Goal: Task Accomplishment & Management: Manage account settings

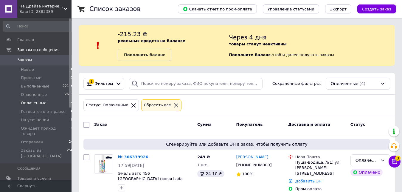
click at [34, 100] on li "Оплаченные 4" at bounding box center [38, 103] width 77 height 8
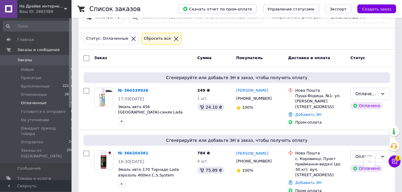
scroll to position [23, 0]
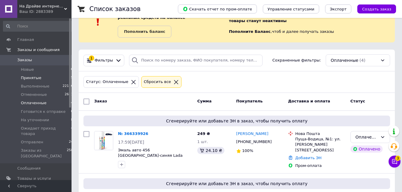
click at [33, 76] on span "Принятые" at bounding box center [31, 77] width 21 height 5
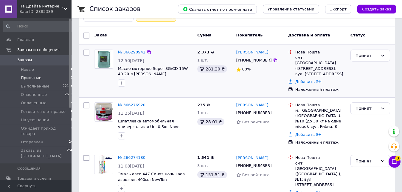
scroll to position [91, 0]
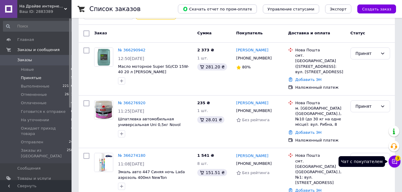
click at [396, 162] on icon at bounding box center [395, 161] width 6 height 6
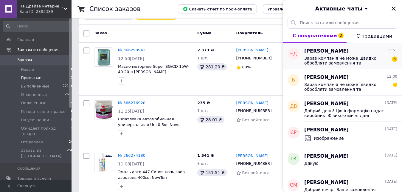
click at [341, 57] on span "Зараз компанія не може швидко обробляти замовлення та повідомлення, оскільки за…" at bounding box center [347, 61] width 85 height 10
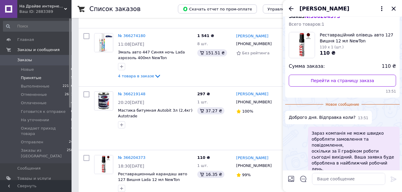
scroll to position [47, 0]
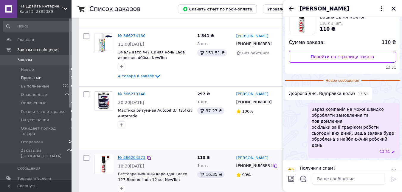
click at [129, 155] on link "№ 366204373" at bounding box center [131, 157] width 27 height 4
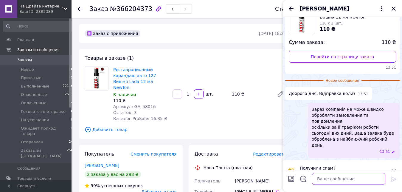
click at [339, 180] on textarea at bounding box center [348, 179] width 73 height 12
type textarea "Добрий день! Відправка в понеділок"
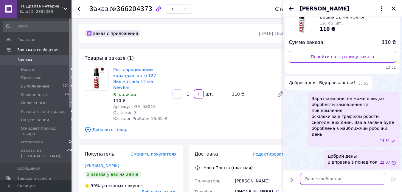
scroll to position [35, 0]
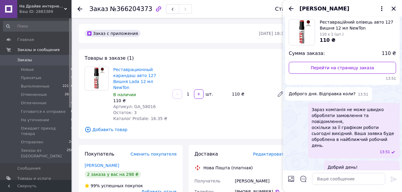
click at [393, 7] on icon "Закрыть" at bounding box center [393, 8] width 7 height 7
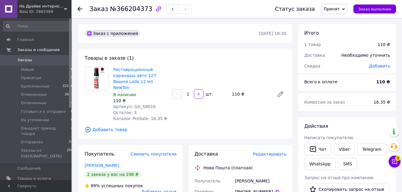
click at [79, 8] on use at bounding box center [80, 9] width 5 height 5
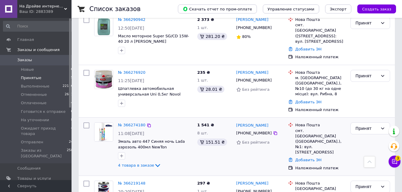
scroll to position [211, 0]
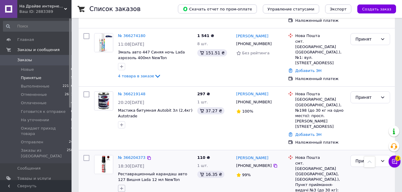
click at [121, 186] on icon "button" at bounding box center [121, 188] width 5 height 5
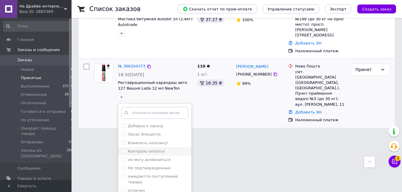
scroll to position [34, 0]
drag, startPoint x: 125, startPoint y: 169, endPoint x: 141, endPoint y: 185, distance: 22.8
checkbox input "true"
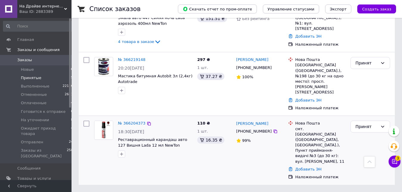
scroll to position [211, 0]
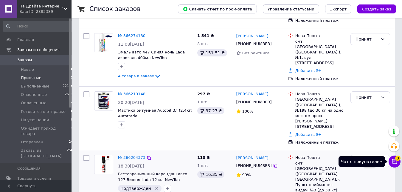
click at [396, 160] on icon at bounding box center [395, 161] width 6 height 6
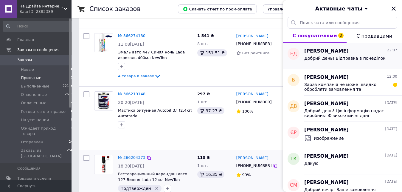
click at [395, 8] on icon "Закрыть" at bounding box center [393, 8] width 7 height 7
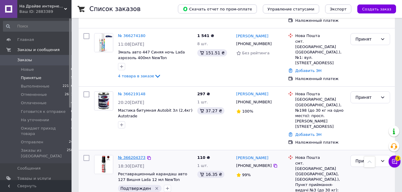
click at [129, 155] on link "№ 366204373" at bounding box center [131, 157] width 27 height 4
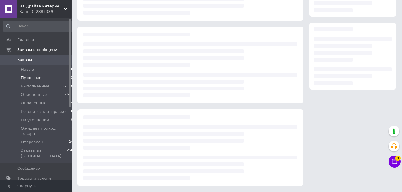
scroll to position [81, 0]
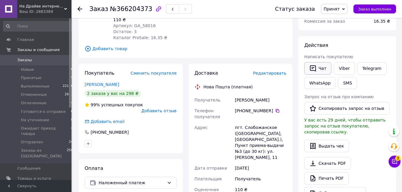
click at [318, 68] on button "Чат" at bounding box center [318, 68] width 27 height 13
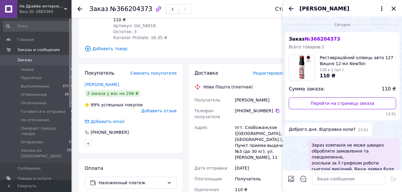
scroll to position [35, 0]
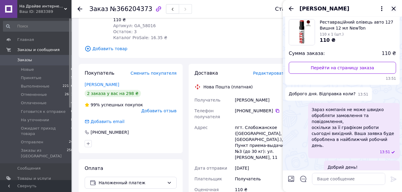
click at [393, 8] on icon "Закрыть" at bounding box center [394, 9] width 4 height 4
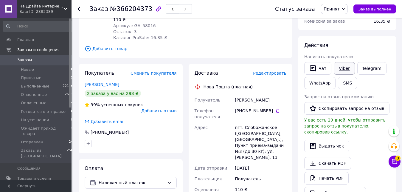
click at [338, 68] on link "Viber" at bounding box center [344, 68] width 21 height 13
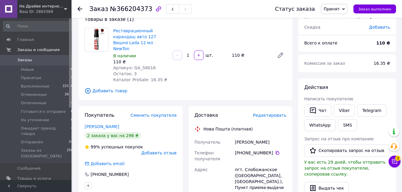
scroll to position [50, 0]
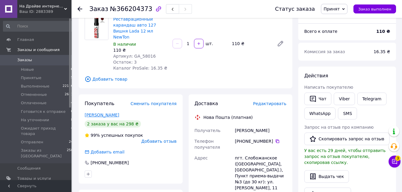
click at [104, 112] on link "Дюкарев Евгений" at bounding box center [102, 114] width 35 height 5
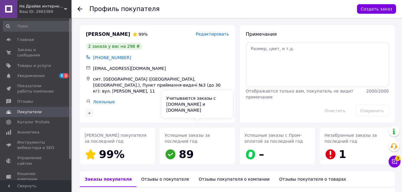
scroll to position [122, 0]
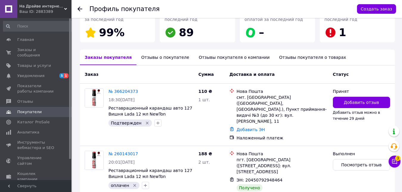
click at [80, 9] on use at bounding box center [80, 9] width 5 height 5
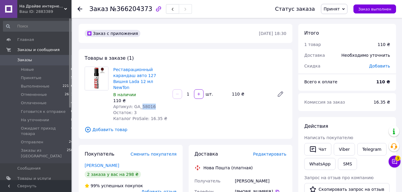
drag, startPoint x: 150, startPoint y: 101, endPoint x: 139, endPoint y: 101, distance: 11.4
click at [139, 104] on div "Артикул: GA_58016" at bounding box center [140, 107] width 55 height 6
drag, startPoint x: 151, startPoint y: 101, endPoint x: 139, endPoint y: 101, distance: 12.2
click at [139, 104] on div "Артикул: GA_58016" at bounding box center [140, 107] width 55 height 6
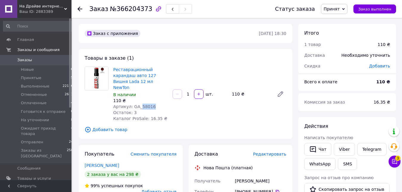
copy span "58016"
click at [268, 152] on span "Редактировать" at bounding box center [269, 154] width 33 height 5
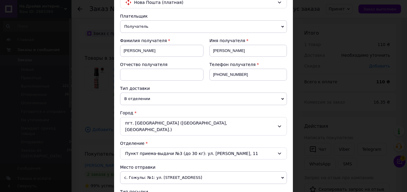
scroll to position [102, 0]
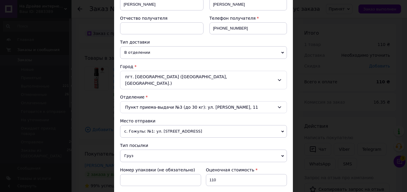
click at [223, 127] on span "с. Гожулы: №1: [STREET_ADDRESS]" at bounding box center [203, 131] width 167 height 13
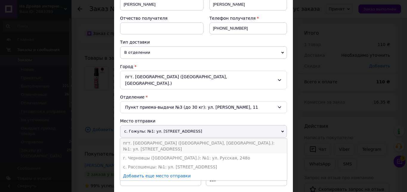
click at [215, 138] on li "пгт. [GEOGRAPHIC_DATA] ([STREET_ADDRESS]: №1: [STREET_ADDRESS]" at bounding box center [203, 145] width 167 height 15
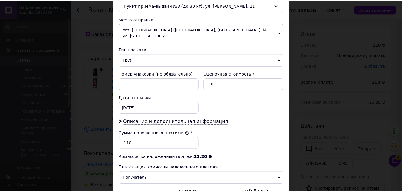
scroll to position [263, 0]
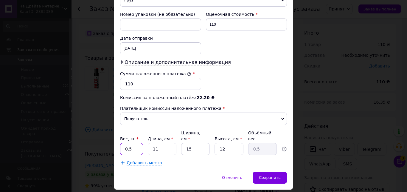
click at [134, 143] on input "0.5" at bounding box center [131, 149] width 23 height 12
type input "0.2"
drag, startPoint x: 191, startPoint y: 132, endPoint x: 176, endPoint y: 132, distance: 14.9
click at [181, 143] on input "15" at bounding box center [195, 149] width 29 height 12
type input "3"
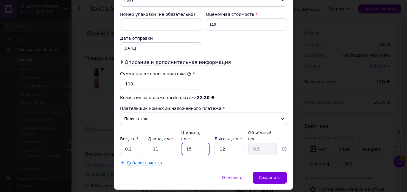
type input "0.1"
type input "3"
drag, startPoint x: 223, startPoint y: 131, endPoint x: 213, endPoint y: 131, distance: 10.1
click at [215, 143] on input "12" at bounding box center [229, 149] width 29 height 12
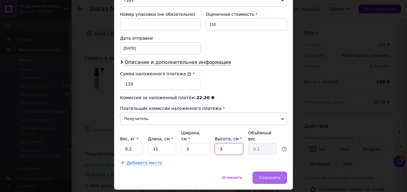
type input "3"
click at [268, 175] on span "Сохранить" at bounding box center [270, 177] width 22 height 4
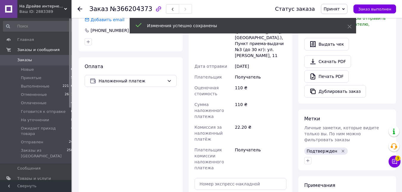
scroll to position [243, 0]
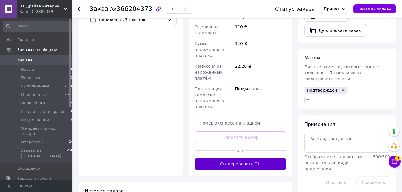
click at [230, 158] on button "Сгенерировать ЭН" at bounding box center [241, 164] width 92 height 12
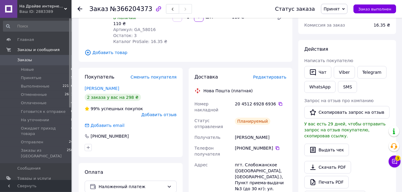
scroll to position [61, 0]
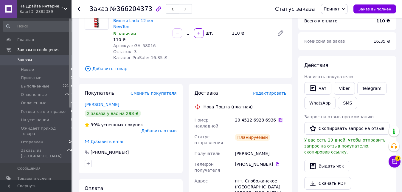
click at [279, 118] on icon at bounding box center [281, 120] width 4 height 4
click at [337, 9] on span "Принят" at bounding box center [332, 9] width 16 height 5
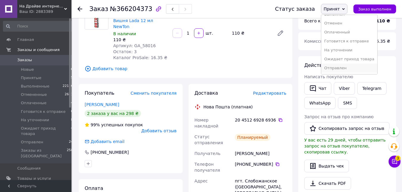
click at [348, 64] on li "Отправлен" at bounding box center [350, 68] width 56 height 9
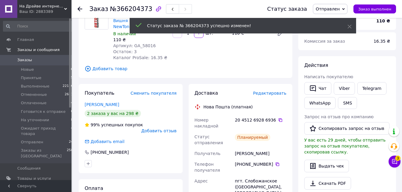
click at [81, 8] on icon at bounding box center [80, 9] width 5 height 5
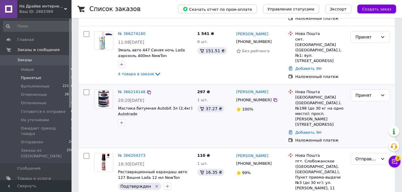
scroll to position [214, 0]
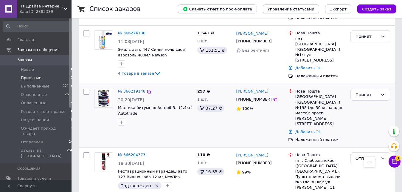
click at [132, 89] on link "№ 366219148" at bounding box center [131, 91] width 27 height 4
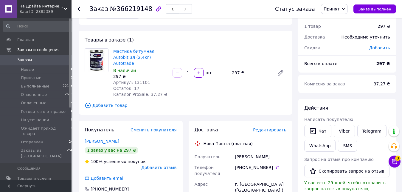
scroll to position [18, 0]
click at [340, 131] on link "Viber" at bounding box center [344, 131] width 21 height 13
click at [344, 131] on link "Viber" at bounding box center [344, 131] width 21 height 13
click at [364, 131] on link "Telegram" at bounding box center [372, 131] width 29 height 13
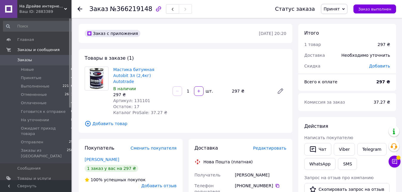
click at [81, 9] on use at bounding box center [80, 9] width 5 height 5
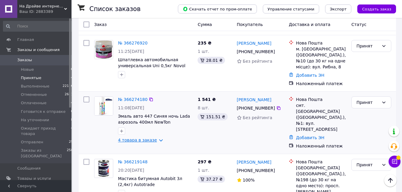
scroll to position [154, 0]
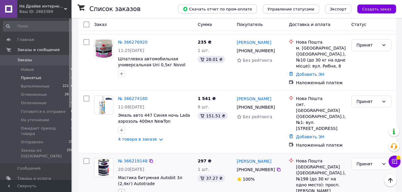
drag, startPoint x: 122, startPoint y: 171, endPoint x: 125, endPoint y: 166, distance: 5.8
click at [122, 190] on icon "button" at bounding box center [121, 192] width 5 height 5
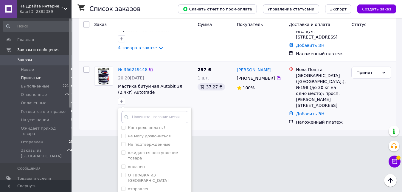
scroll to position [34, 0]
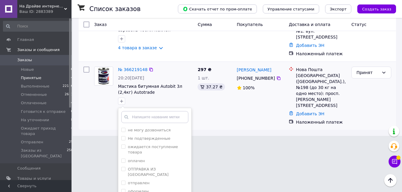
checkbox input "true"
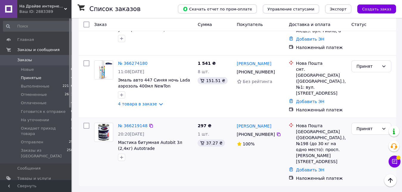
scroll to position [154, 0]
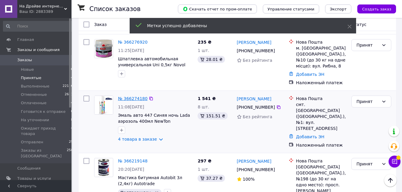
click at [127, 96] on link "№ 366274180" at bounding box center [133, 98] width 30 height 5
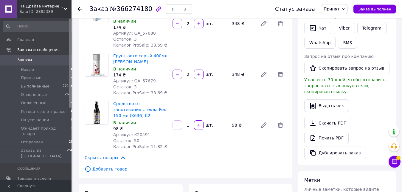
scroll to position [142, 0]
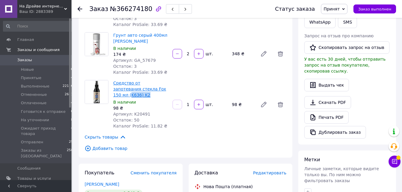
drag, startPoint x: 168, startPoint y: 89, endPoint x: 151, endPoint y: 89, distance: 17.6
click at [151, 89] on div "Средство от запотевания стекла Fox 150 мл (K636) K2 В наличии 98 ₴ Артикул: K20…" at bounding box center [140, 104] width 59 height 51
copy link "K636) K2"
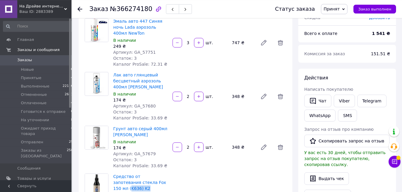
scroll to position [20, 0]
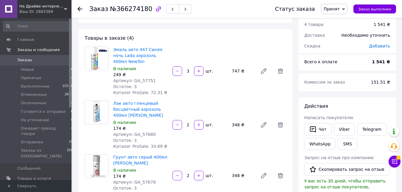
click at [80, 9] on use at bounding box center [80, 9] width 5 height 5
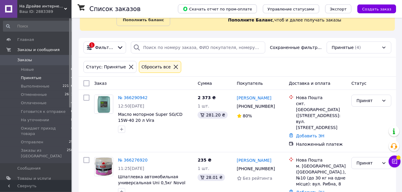
scroll to position [91, 0]
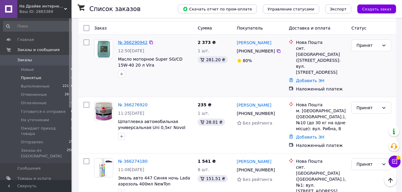
click at [129, 41] on link "№ 366290942" at bounding box center [133, 42] width 30 height 5
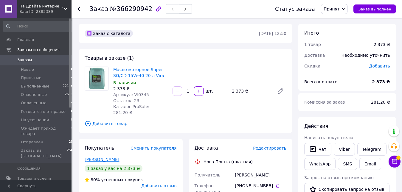
click at [103, 157] on link "[PERSON_NAME]" at bounding box center [102, 159] width 35 height 5
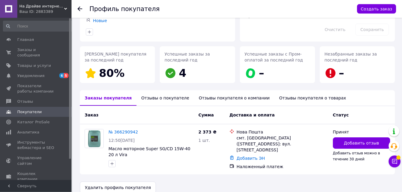
scroll to position [81, 0]
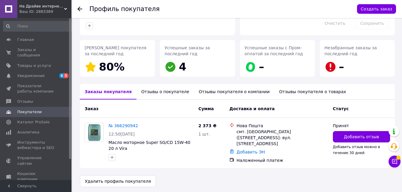
click at [78, 10] on use at bounding box center [80, 9] width 5 height 5
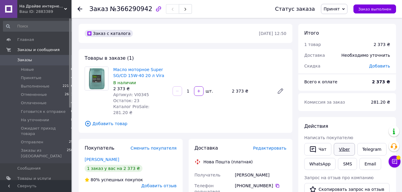
click at [337, 150] on link "Viber" at bounding box center [344, 149] width 21 height 13
click at [346, 150] on link "Viber" at bounding box center [344, 149] width 21 height 13
click at [81, 9] on use at bounding box center [80, 9] width 5 height 5
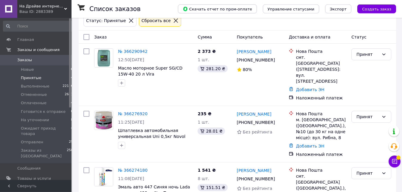
scroll to position [91, 0]
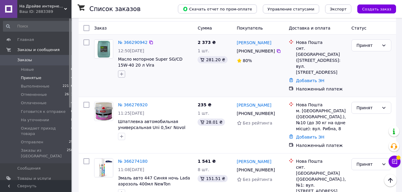
click at [124, 74] on icon "button" at bounding box center [121, 74] width 5 height 5
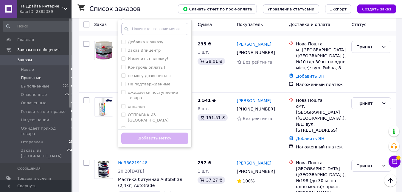
scroll to position [34, 0]
click at [123, 118] on input "Подтвержден" at bounding box center [123, 120] width 4 height 4
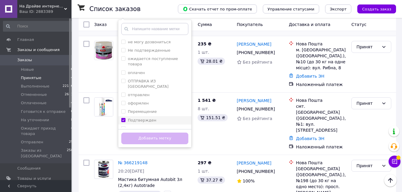
checkbox input "true"
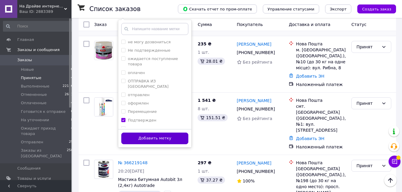
click at [146, 136] on button "Добавить метку" at bounding box center [154, 138] width 67 height 12
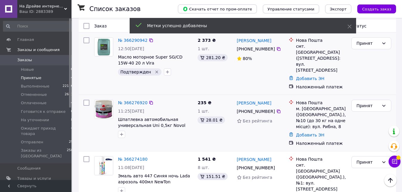
scroll to position [91, 0]
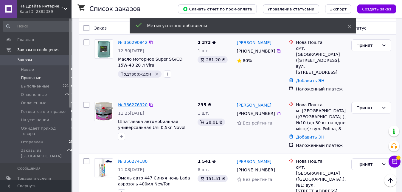
click at [138, 102] on link "№ 366276920" at bounding box center [133, 104] width 30 height 5
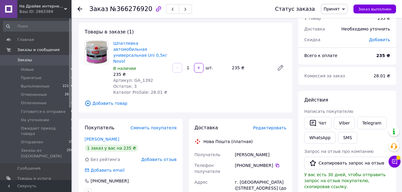
scroll to position [20, 0]
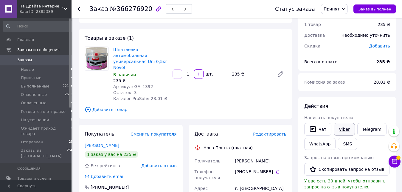
click at [339, 129] on link "Viber" at bounding box center [344, 129] width 21 height 13
click at [79, 9] on use at bounding box center [80, 9] width 5 height 5
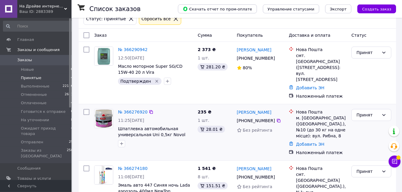
scroll to position [91, 0]
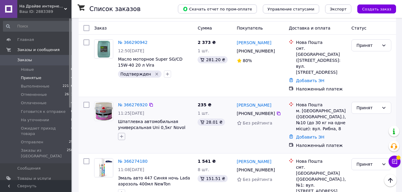
click at [123, 135] on icon "button" at bounding box center [121, 136] width 3 height 3
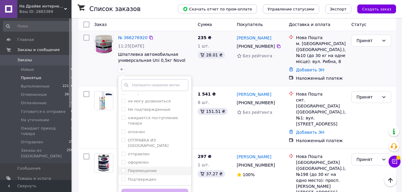
scroll to position [34, 0]
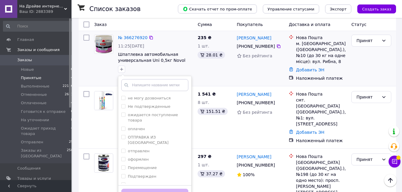
drag, startPoint x: 123, startPoint y: 160, endPoint x: 133, endPoint y: 172, distance: 15.3
click at [123, 174] on input "Подтвержден" at bounding box center [123, 176] width 4 height 4
checkbox input "true"
click at [143, 189] on button "Добавить метку" at bounding box center [154, 195] width 67 height 12
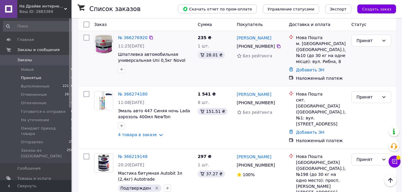
scroll to position [154, 0]
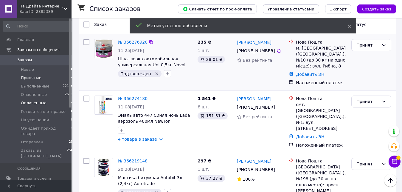
click at [40, 103] on span "Оплаченные" at bounding box center [34, 102] width 26 height 5
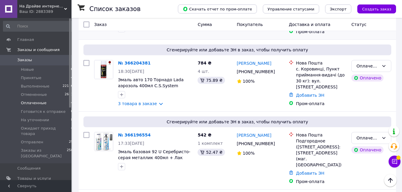
scroll to position [240, 0]
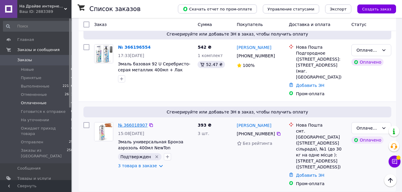
click at [134, 123] on link "№ 366018907" at bounding box center [133, 125] width 30 height 5
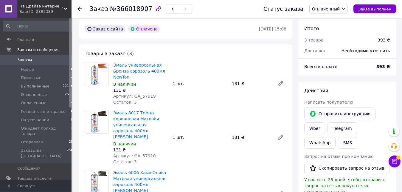
scroll to position [20, 0]
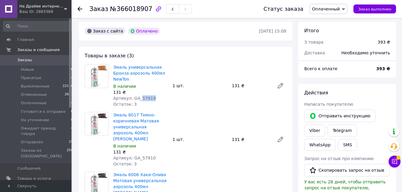
drag, startPoint x: 152, startPoint y: 97, endPoint x: 139, endPoint y: 97, distance: 12.8
click at [139, 97] on div "Артикул: GA_57919" at bounding box center [140, 98] width 55 height 6
copy span "57919"
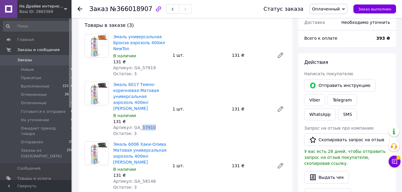
drag, startPoint x: 151, startPoint y: 119, endPoint x: 139, endPoint y: 122, distance: 12.0
click at [139, 124] on div "Артикул: GA_57910" at bounding box center [140, 127] width 55 height 6
copy span "57910"
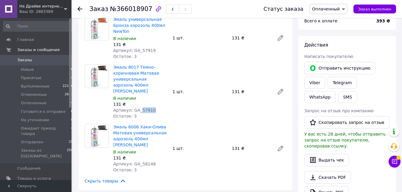
scroll to position [111, 0]
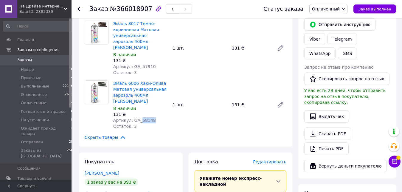
drag, startPoint x: 150, startPoint y: 110, endPoint x: 138, endPoint y: 109, distance: 11.4
click at [138, 117] on div "Артикул: GA_58148" at bounding box center [140, 120] width 55 height 6
copy span "58148"
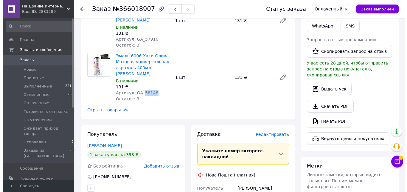
scroll to position [152, 0]
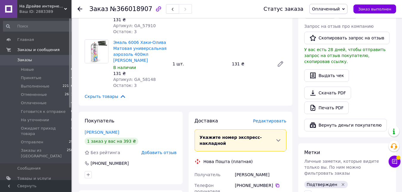
click at [269, 118] on span "Редактировать" at bounding box center [269, 120] width 33 height 5
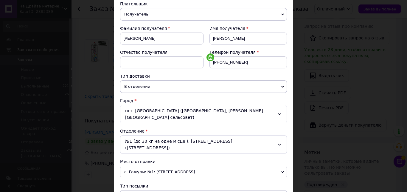
scroll to position [136, 0]
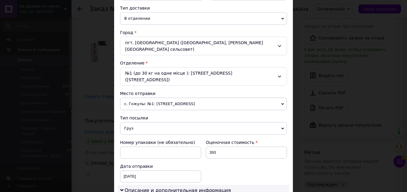
click at [192, 98] on span "с. Гожулы: №1: [STREET_ADDRESS]" at bounding box center [203, 104] width 167 height 13
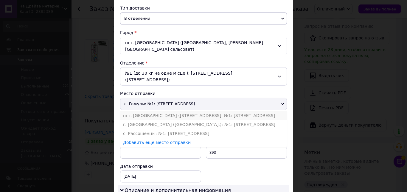
click at [185, 111] on li "пгт. [GEOGRAPHIC_DATA] ([STREET_ADDRESS]: №1: [STREET_ADDRESS]" at bounding box center [203, 115] width 167 height 9
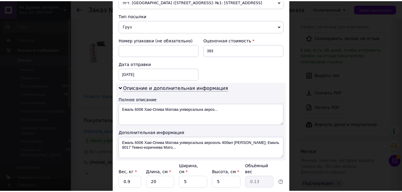
scroll to position [278, 0]
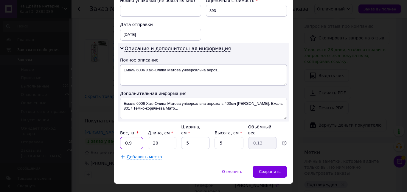
click at [131, 137] on input "0.9" at bounding box center [131, 143] width 23 height 12
type input "0"
type input "1.2"
drag, startPoint x: 158, startPoint y: 131, endPoint x: 143, endPoint y: 131, distance: 15.8
click at [148, 137] on input "20" at bounding box center [162, 143] width 29 height 12
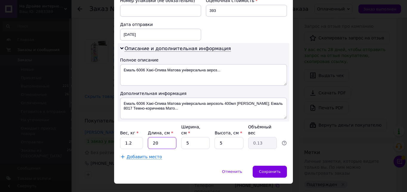
type input "1"
type input "0.1"
type input "17"
type input "0.11"
type input "17"
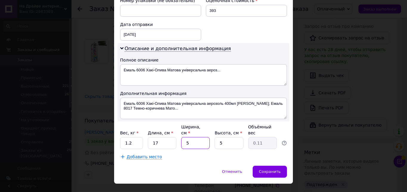
drag, startPoint x: 191, startPoint y: 129, endPoint x: 180, endPoint y: 129, distance: 10.4
click at [181, 137] on input "5" at bounding box center [195, 143] width 29 height 12
type input "1"
type input "0.1"
type input "17"
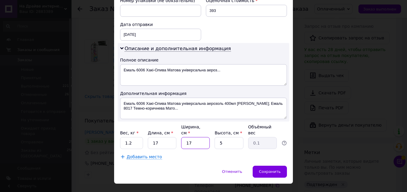
type input "0.36"
type input "17"
drag, startPoint x: 218, startPoint y: 130, endPoint x: 206, endPoint y: 129, distance: 12.3
click at [215, 137] on input "5" at bounding box center [229, 143] width 29 height 12
type input "2"
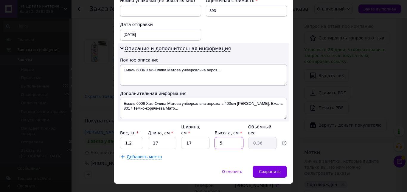
type input "0.14"
type input "20"
type input "1.45"
type input "20"
click at [270, 169] on span "Сохранить" at bounding box center [270, 171] width 22 height 4
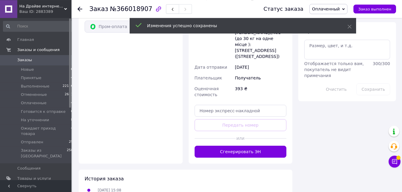
scroll to position [365, 0]
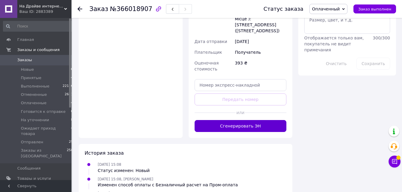
click at [227, 120] on button "Сгенерировать ЭН" at bounding box center [241, 126] width 92 height 12
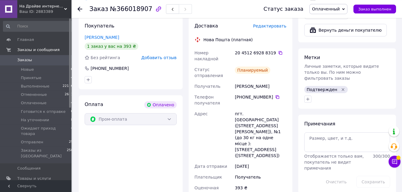
scroll to position [213, 0]
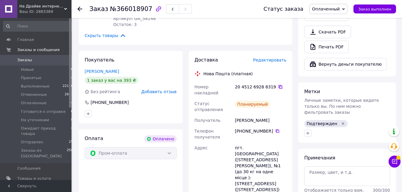
click at [278, 84] on icon at bounding box center [280, 86] width 5 height 5
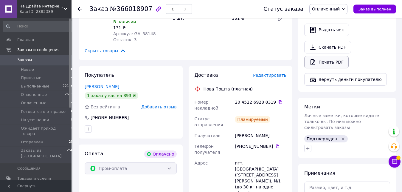
scroll to position [183, 0]
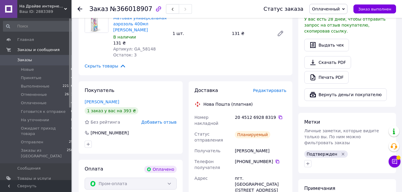
click at [338, 7] on span "Оплаченный" at bounding box center [326, 9] width 28 height 5
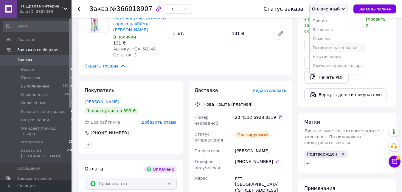
click at [335, 52] on li "Готовится к отправке" at bounding box center [338, 47] width 56 height 9
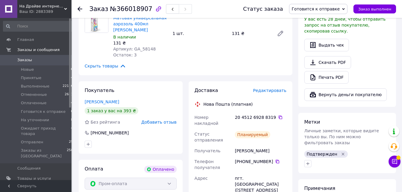
click at [80, 8] on icon at bounding box center [80, 9] width 5 height 5
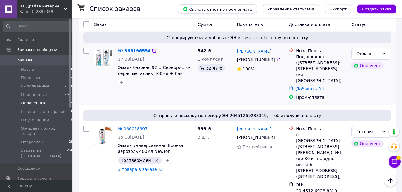
scroll to position [224, 0]
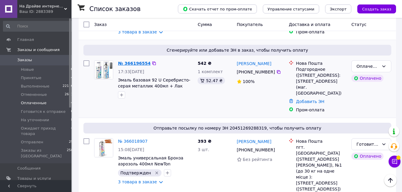
click at [137, 64] on link "№ 366196554" at bounding box center [134, 63] width 33 height 5
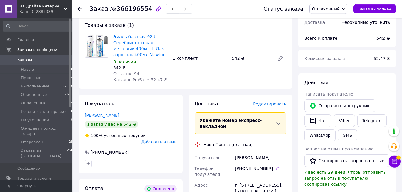
scroll to position [50, 0]
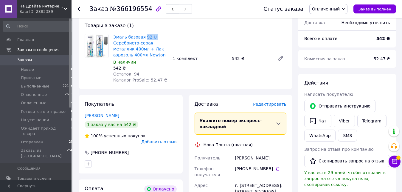
drag, startPoint x: 154, startPoint y: 37, endPoint x: 143, endPoint y: 37, distance: 10.4
click at [143, 37] on span "Эмаль базовая 92 U Серебристо-серая металлик 400мл + Лак аэрозоль 400мл Newton" at bounding box center [140, 46] width 55 height 24
copy link "92 U"
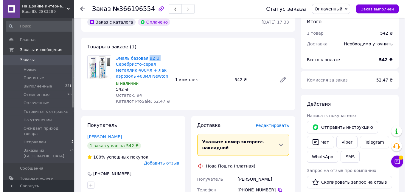
scroll to position [20, 0]
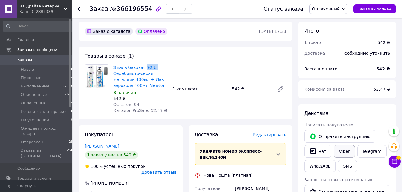
click at [340, 149] on link "Viber" at bounding box center [344, 151] width 21 height 13
click at [272, 136] on span "Редактировать" at bounding box center [269, 134] width 33 height 5
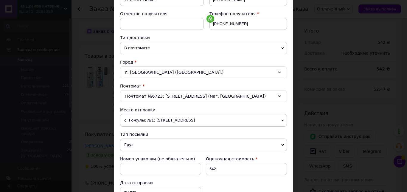
scroll to position [136, 0]
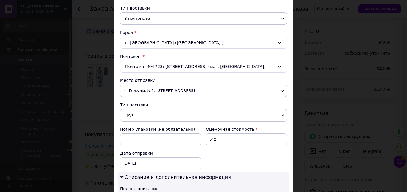
click at [197, 89] on span "с. Гожулы: №1: [STREET_ADDRESS]" at bounding box center [203, 90] width 167 height 13
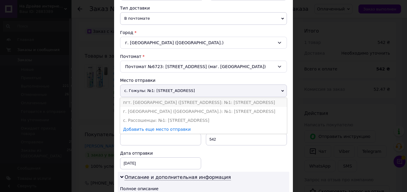
click at [182, 104] on li "пгт. [GEOGRAPHIC_DATA] ([STREET_ADDRESS]: №1: [STREET_ADDRESS]" at bounding box center [203, 102] width 167 height 9
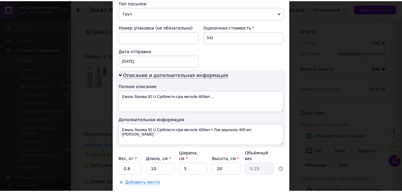
scroll to position [271, 0]
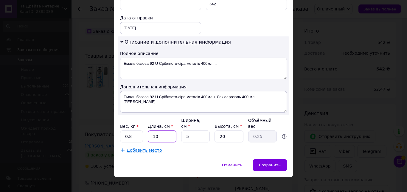
click at [163, 133] on input "10" at bounding box center [162, 136] width 29 height 12
type input "1"
type input "0.1"
type input "17"
type input "0.43"
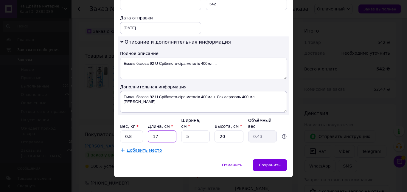
type input "17"
drag, startPoint x: 191, startPoint y: 129, endPoint x: 183, endPoint y: 131, distance: 7.8
click at [183, 131] on input "5" at bounding box center [195, 136] width 29 height 12
type input "1"
type input "0.1"
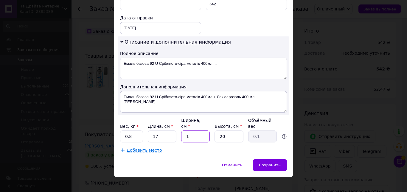
type input "10"
type input "0.85"
type input "10"
click at [271, 162] on div "Сохранить" at bounding box center [270, 165] width 34 height 12
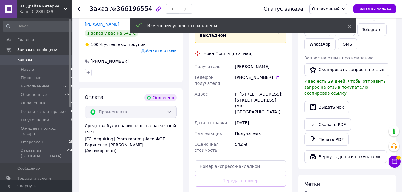
scroll to position [263, 0]
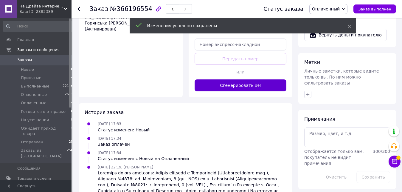
click at [248, 80] on button "Сгенерировать ЭН" at bounding box center [241, 85] width 92 height 12
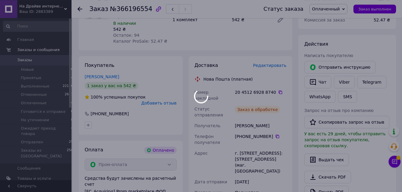
scroll to position [81, 0]
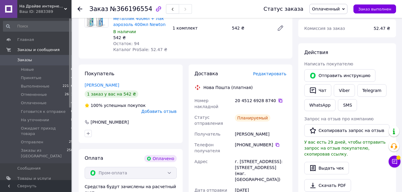
click at [278, 101] on icon at bounding box center [280, 100] width 5 height 5
click at [330, 11] on span "Оплаченный" at bounding box center [326, 9] width 28 height 5
click at [337, 47] on li "Готовится к отправке" at bounding box center [338, 47] width 56 height 9
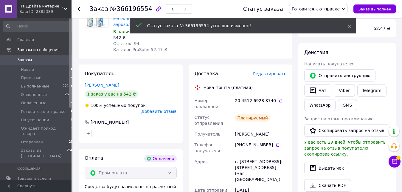
click at [79, 10] on use at bounding box center [80, 9] width 5 height 5
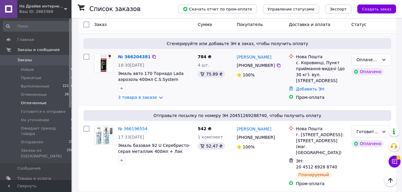
scroll to position [128, 0]
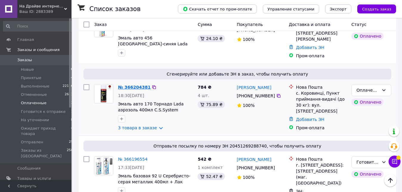
click at [135, 88] on link "№ 366204381" at bounding box center [134, 87] width 33 height 5
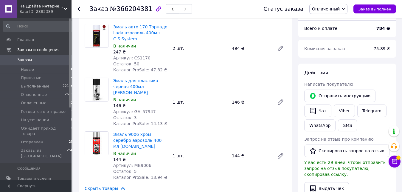
scroll to position [50, 0]
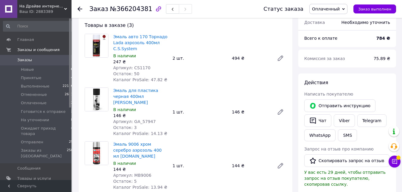
click at [79, 7] on icon at bounding box center [80, 9] width 5 height 5
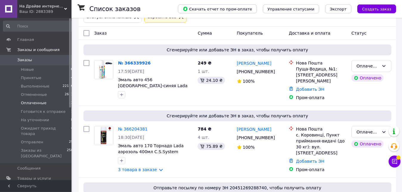
scroll to position [91, 0]
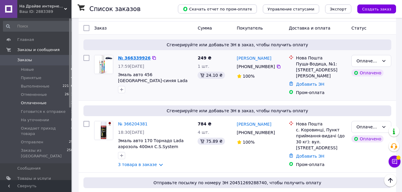
click at [128, 59] on link "№ 366339926" at bounding box center [134, 57] width 33 height 5
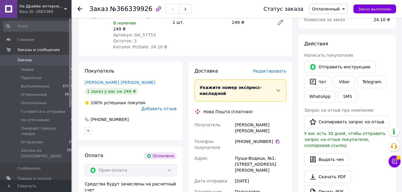
scroll to position [111, 0]
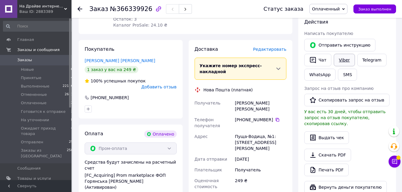
click at [340, 57] on link "Viber" at bounding box center [344, 60] width 21 height 13
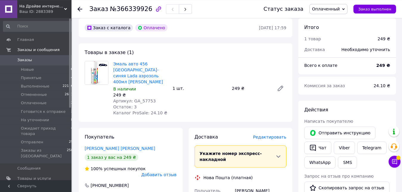
scroll to position [0, 0]
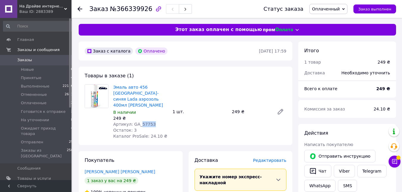
drag, startPoint x: 149, startPoint y: 119, endPoint x: 139, endPoint y: 119, distance: 10.2
click at [139, 122] on span "Артикул: GA_57753" at bounding box center [134, 124] width 43 height 5
copy span "57753"
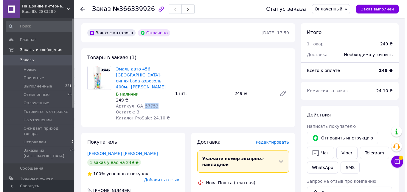
scroll to position [30, 0]
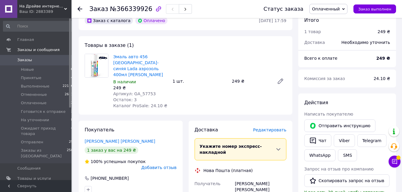
click at [273, 127] on span "Редактировать" at bounding box center [269, 129] width 33 height 5
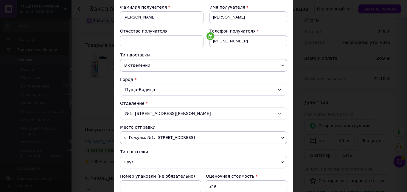
scroll to position [136, 0]
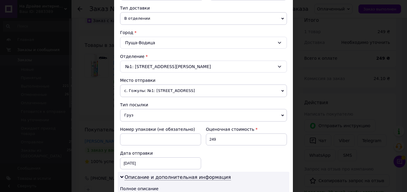
click at [191, 89] on span "с. Гожулы: №1: [STREET_ADDRESS]" at bounding box center [203, 90] width 167 height 13
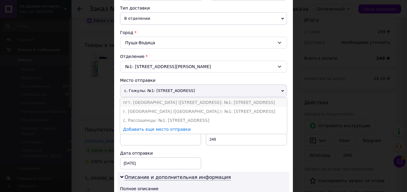
click at [181, 102] on li "пгт. [GEOGRAPHIC_DATA] ([STREET_ADDRESS]: №1: [STREET_ADDRESS]" at bounding box center [203, 102] width 167 height 9
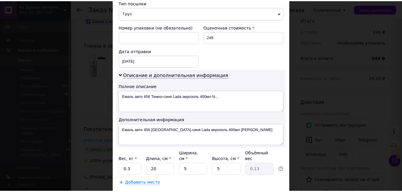
scroll to position [271, 0]
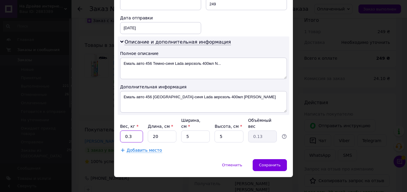
click at [129, 132] on input "0.3" at bounding box center [131, 136] width 23 height 12
type input "0.4"
drag, startPoint x: 152, startPoint y: 130, endPoint x: 148, endPoint y: 129, distance: 4.2
click at [148, 130] on input "20" at bounding box center [162, 136] width 29 height 12
type input "1"
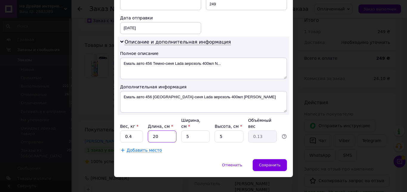
type input "0.1"
type input "10"
drag, startPoint x: 191, startPoint y: 129, endPoint x: 183, endPoint y: 129, distance: 7.8
click at [183, 130] on input "5" at bounding box center [195, 136] width 29 height 12
type input "10"
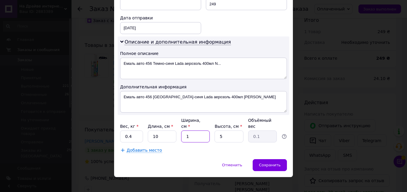
type input "0.13"
type input "10"
drag, startPoint x: 216, startPoint y: 131, endPoint x: 207, endPoint y: 131, distance: 9.0
click at [215, 131] on input "5" at bounding box center [229, 136] width 29 height 12
type input "2"
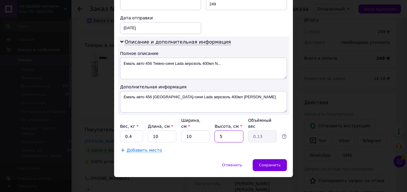
type input "0.1"
type input "20"
type input "0.5"
type input "20"
click at [262, 163] on span "Сохранить" at bounding box center [270, 165] width 22 height 4
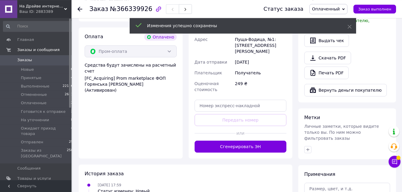
scroll to position [213, 0]
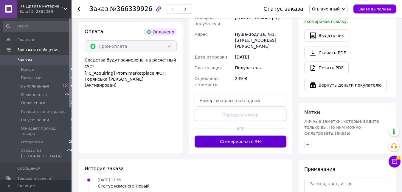
click at [247, 135] on button "Сгенерировать ЭН" at bounding box center [241, 141] width 92 height 12
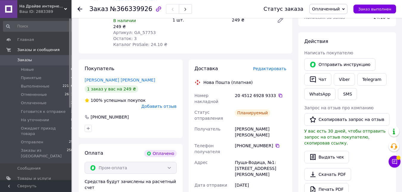
scroll to position [91, 0]
click at [279, 94] on icon at bounding box center [281, 96] width 4 height 4
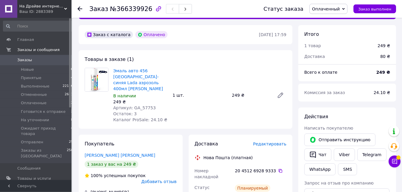
scroll to position [0, 0]
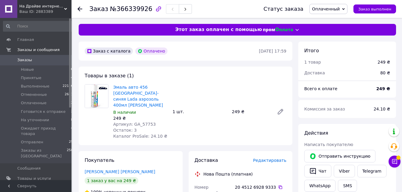
click at [327, 10] on span "Оплаченный" at bounding box center [326, 9] width 28 height 5
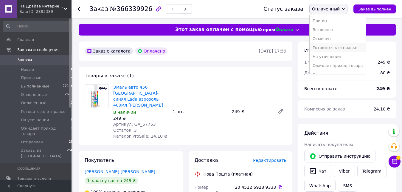
click at [334, 49] on li "Готовится к отправке" at bounding box center [338, 47] width 56 height 9
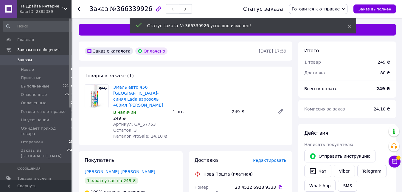
click at [79, 8] on icon at bounding box center [80, 9] width 5 height 5
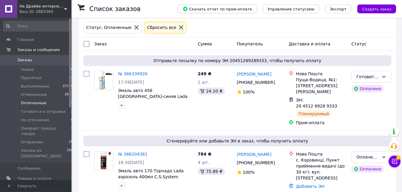
scroll to position [87, 0]
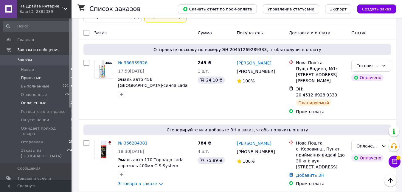
click at [30, 78] on span "Принятые" at bounding box center [31, 77] width 21 height 5
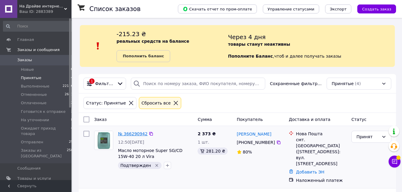
click at [130, 134] on link "№ 366290942" at bounding box center [133, 133] width 30 height 5
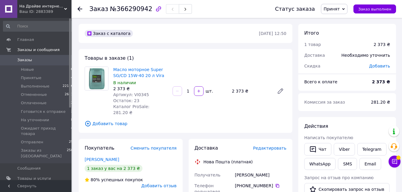
click at [139, 93] on span "Артикул: VI0345" at bounding box center [131, 94] width 36 height 5
copy span "VI0345"
click at [268, 145] on div "Доставка Редактировать" at bounding box center [241, 148] width 92 height 7
click at [274, 146] on span "Редактировать" at bounding box center [269, 148] width 33 height 5
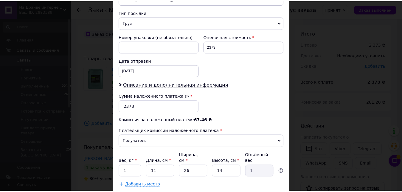
scroll to position [263, 0]
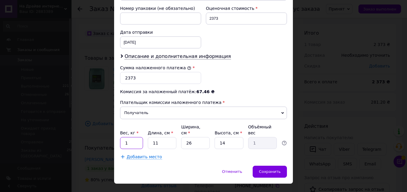
click at [132, 137] on input "1" at bounding box center [131, 143] width 23 height 12
type input "17"
drag, startPoint x: 160, startPoint y: 132, endPoint x: 148, endPoint y: 131, distance: 12.3
click at [148, 137] on input "11" at bounding box center [162, 143] width 29 height 12
type input "3"
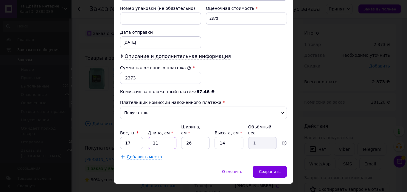
type input "0.27"
type input "30"
type input "2.73"
type input "30"
drag, startPoint x: 189, startPoint y: 131, endPoint x: 181, endPoint y: 131, distance: 7.8
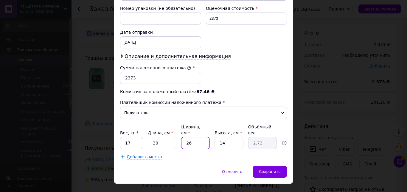
click at [181, 137] on input "26" at bounding box center [195, 143] width 29 height 12
type input "3"
type input "0.32"
type input "30"
type input "3.15"
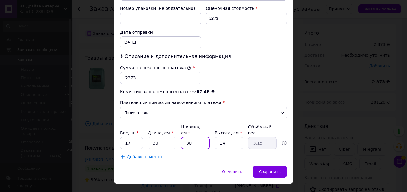
type input "30"
drag, startPoint x: 222, startPoint y: 130, endPoint x: 215, endPoint y: 131, distance: 6.3
click at [215, 137] on input "14" at bounding box center [229, 143] width 29 height 12
type input "5"
type input "1.13"
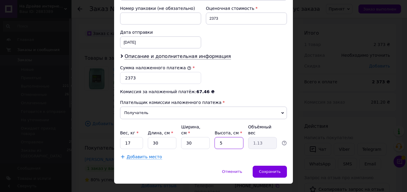
type input "50"
type input "11.25"
type input "50"
click at [262, 169] on span "Сохранить" at bounding box center [270, 171] width 22 height 4
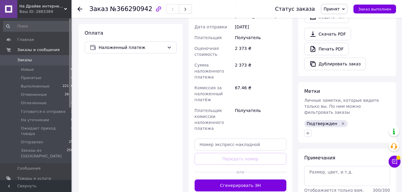
scroll to position [213, 0]
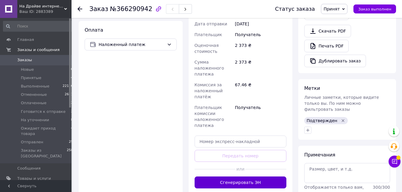
click at [242, 176] on button "Сгенерировать ЭН" at bounding box center [241, 182] width 92 height 12
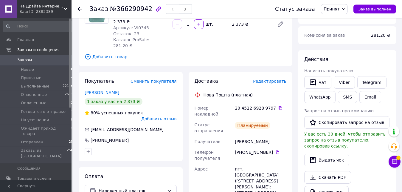
scroll to position [61, 0]
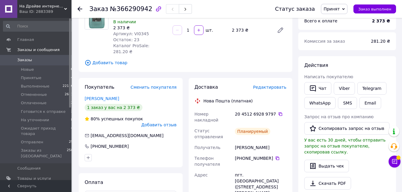
drag, startPoint x: 276, startPoint y: 109, endPoint x: 271, endPoint y: 111, distance: 5.6
click at [278, 112] on icon at bounding box center [280, 114] width 5 height 5
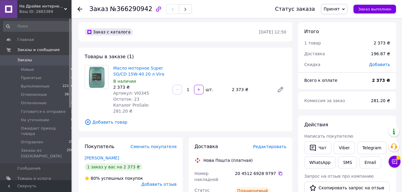
scroll to position [0, 0]
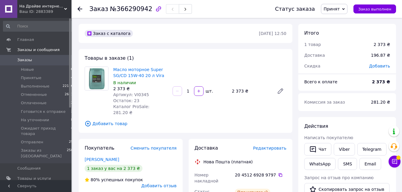
click at [338, 10] on span "Принят" at bounding box center [332, 9] width 16 height 5
click at [350, 47] on li "Готовится к отправке" at bounding box center [350, 47] width 56 height 9
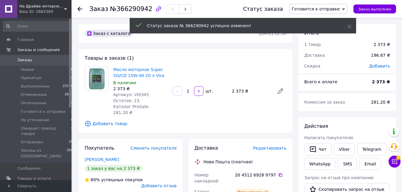
click at [81, 8] on div at bounding box center [84, 9] width 12 height 18
click at [80, 8] on icon at bounding box center [80, 9] width 5 height 5
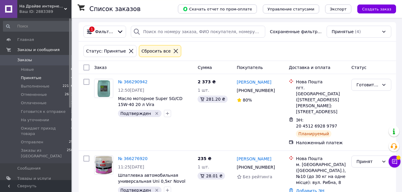
scroll to position [91, 0]
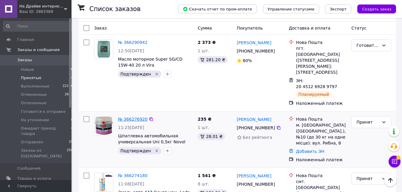
click at [138, 117] on link "№ 366276920" at bounding box center [133, 119] width 30 height 5
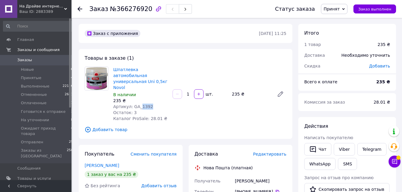
drag, startPoint x: 149, startPoint y: 101, endPoint x: 138, endPoint y: 103, distance: 11.2
click at [138, 104] on div "Артикул: GA_1392" at bounding box center [140, 107] width 55 height 6
copy span "1392"
click at [268, 152] on span "Редактировать" at bounding box center [269, 154] width 33 height 5
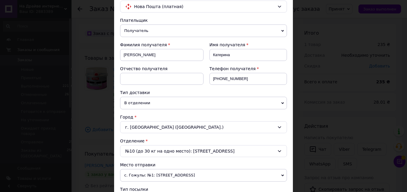
scroll to position [102, 0]
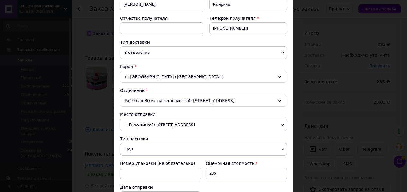
click at [208, 123] on span "с. Гожулы: №1: [STREET_ADDRESS]" at bounding box center [203, 124] width 167 height 13
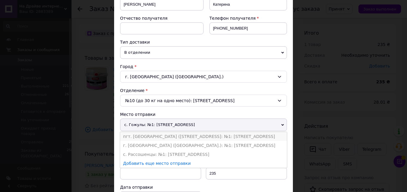
click at [192, 135] on li "пгт. [GEOGRAPHIC_DATA] ([STREET_ADDRESS]: №1: [STREET_ADDRESS]" at bounding box center [203, 136] width 167 height 9
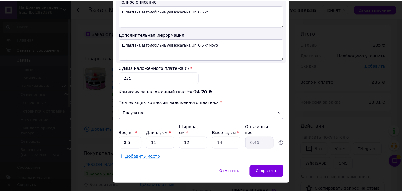
scroll to position [330, 0]
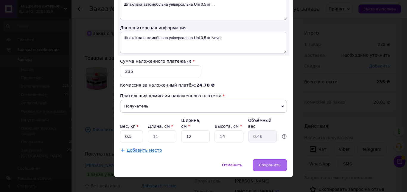
click at [267, 163] on span "Сохранить" at bounding box center [270, 165] width 22 height 4
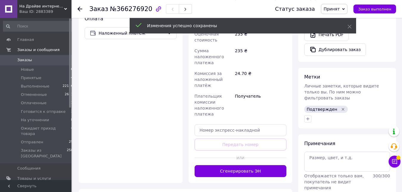
scroll to position [243, 0]
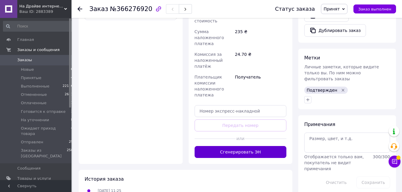
click at [260, 149] on button "Сгенерировать ЭН" at bounding box center [241, 152] width 92 height 12
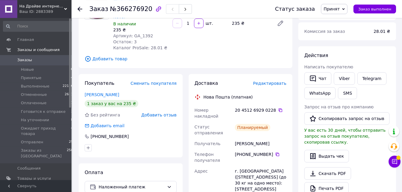
scroll to position [61, 0]
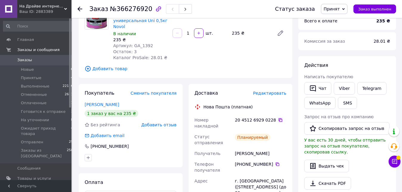
click at [278, 118] on icon at bounding box center [280, 120] width 5 height 5
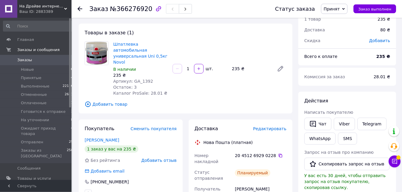
scroll to position [0, 0]
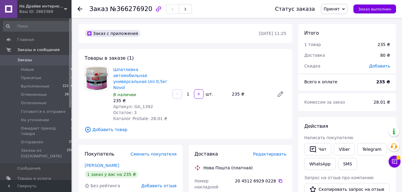
click at [334, 10] on span "Принят" at bounding box center [332, 9] width 16 height 5
click at [341, 49] on li "Готовится к отправке" at bounding box center [350, 47] width 56 height 9
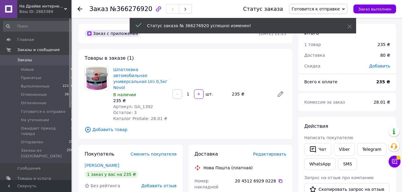
click at [79, 8] on use at bounding box center [80, 9] width 5 height 5
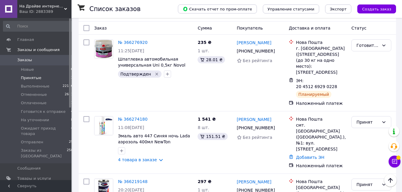
scroll to position [118, 0]
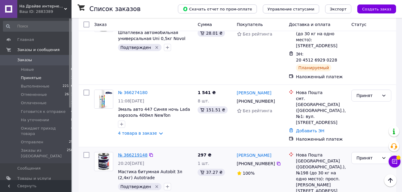
click at [133, 152] on link "№ 366219148" at bounding box center [133, 154] width 30 height 5
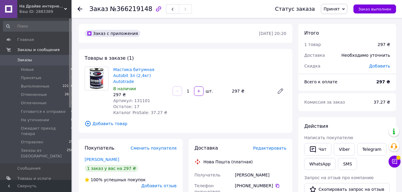
click at [140, 98] on span "Артикул: 131101" at bounding box center [131, 100] width 37 height 5
copy span "131101"
click at [272, 146] on span "Редактировать" at bounding box center [269, 148] width 33 height 5
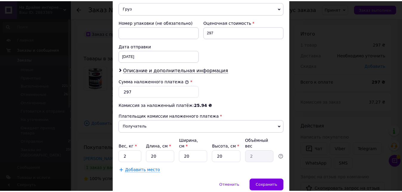
scroll to position [263, 0]
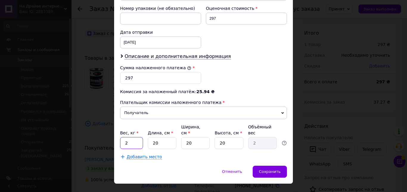
click at [132, 137] on input "2" at bounding box center [131, 143] width 23 height 12
type input "2.4"
click at [269, 169] on span "Сохранить" at bounding box center [270, 171] width 22 height 4
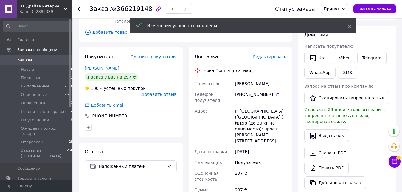
scroll to position [213, 0]
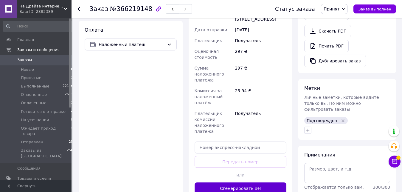
click at [259, 182] on button "Сгенерировать ЭН" at bounding box center [241, 188] width 92 height 12
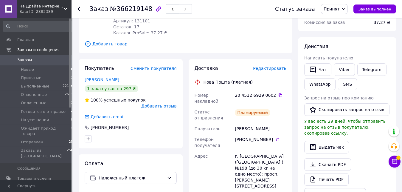
scroll to position [61, 0]
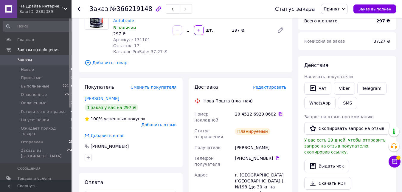
click at [278, 112] on icon at bounding box center [280, 114] width 5 height 5
click at [340, 7] on span "Принят" at bounding box center [332, 9] width 16 height 5
click at [343, 49] on li "Готовится к отправке" at bounding box center [350, 47] width 56 height 9
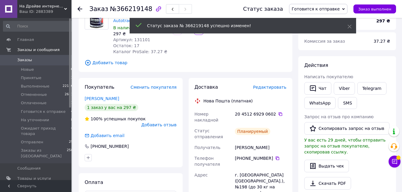
click at [78, 9] on use at bounding box center [80, 9] width 5 height 5
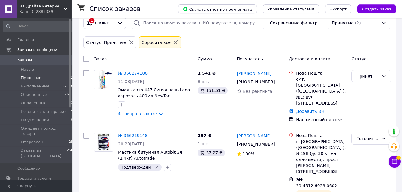
scroll to position [61, 0]
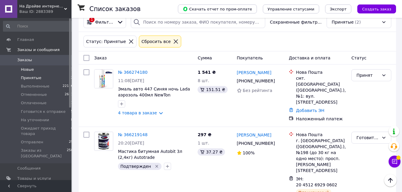
click at [27, 70] on span "Новые" at bounding box center [27, 69] width 13 height 5
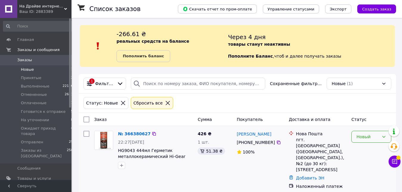
click at [378, 139] on div "Новый" at bounding box center [368, 136] width 23 height 7
click at [364, 83] on li "Принят" at bounding box center [371, 83] width 39 height 11
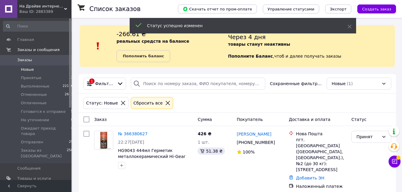
click at [128, 135] on link "№ 366380627" at bounding box center [133, 133] width 30 height 5
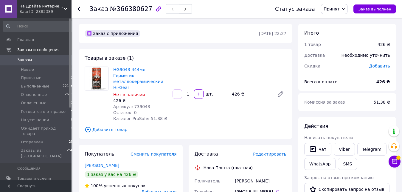
click at [140, 104] on span "Артикул: 739043" at bounding box center [131, 106] width 37 height 5
copy span "739043"
click at [152, 109] on div "Остаток: 0" at bounding box center [140, 112] width 55 height 6
drag, startPoint x: 149, startPoint y: 101, endPoint x: 137, endPoint y: 100, distance: 12.0
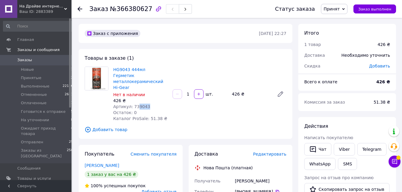
click at [137, 104] on div "Артикул: 739043" at bounding box center [140, 107] width 55 height 6
click at [347, 152] on link "Viber" at bounding box center [344, 149] width 21 height 13
click at [282, 152] on span "Редактировать" at bounding box center [269, 154] width 33 height 5
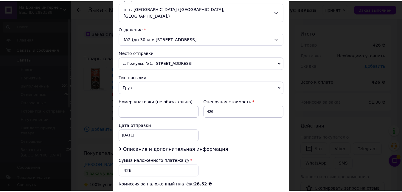
scroll to position [263, 0]
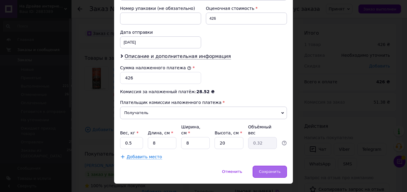
click at [268, 169] on span "Сохранить" at bounding box center [270, 171] width 22 height 4
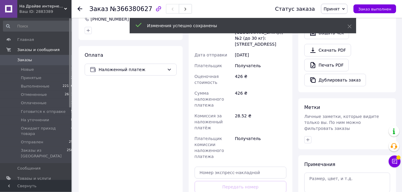
scroll to position [243, 0]
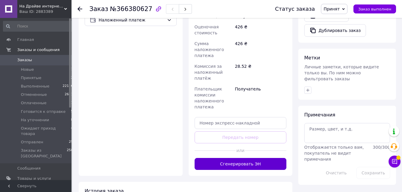
click at [241, 158] on button "Сгенерировать ЭН" at bounding box center [241, 164] width 92 height 12
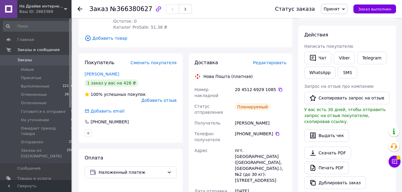
scroll to position [61, 0]
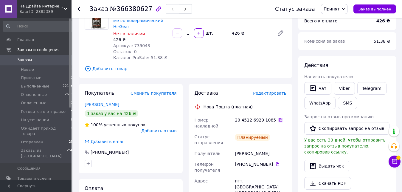
click at [279, 118] on icon at bounding box center [281, 120] width 4 height 4
click at [278, 118] on icon at bounding box center [280, 120] width 5 height 5
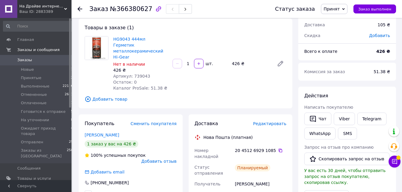
scroll to position [0, 0]
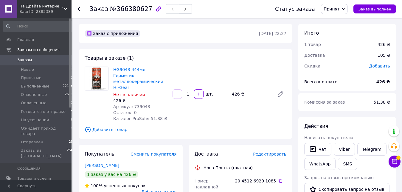
click at [336, 10] on span "Принят" at bounding box center [332, 9] width 16 height 5
click at [340, 48] on li "Готовится к отправке" at bounding box center [350, 47] width 56 height 9
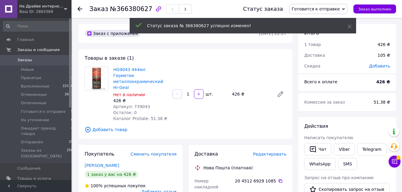
click at [79, 9] on use at bounding box center [80, 9] width 5 height 5
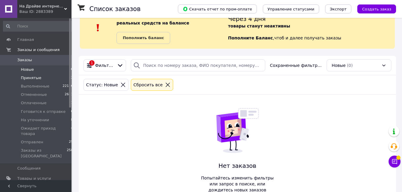
scroll to position [30, 0]
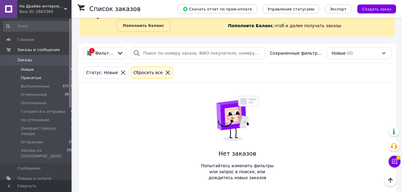
click at [34, 78] on span "Принятые" at bounding box center [31, 77] width 21 height 5
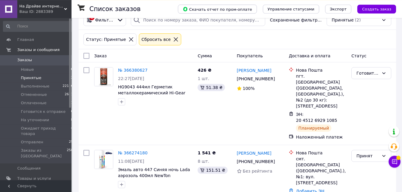
scroll to position [67, 0]
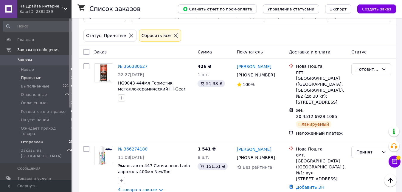
click at [30, 139] on span "Отправлен" at bounding box center [32, 141] width 22 height 5
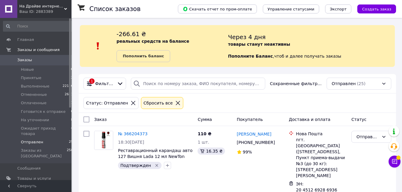
scroll to position [1515, 0]
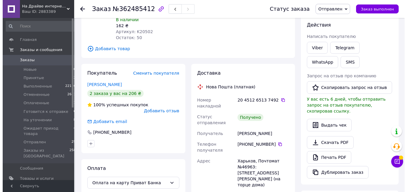
scroll to position [129, 0]
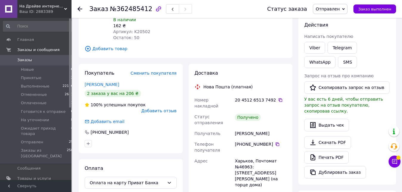
click at [153, 108] on span "Добавить отзыв" at bounding box center [158, 110] width 35 height 5
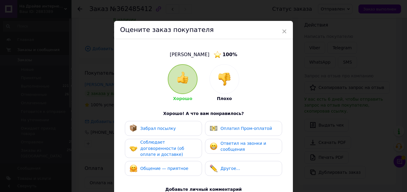
click at [158, 129] on span "Забрал посылку" at bounding box center [158, 128] width 35 height 5
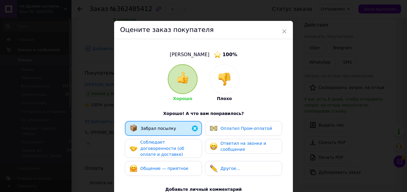
drag, startPoint x: 164, startPoint y: 146, endPoint x: 170, endPoint y: 162, distance: 17.7
click at [165, 146] on span "Соблюдает договоренности (об оплате и доставке)" at bounding box center [163, 148] width 44 height 17
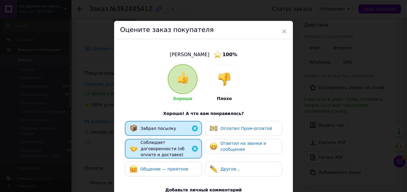
click at [171, 166] on span "Общение — приятное" at bounding box center [165, 168] width 48 height 5
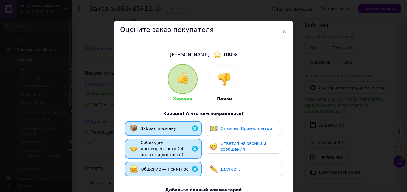
click at [221, 148] on span "Ответил на звонки и сообщения" at bounding box center [244, 146] width 46 height 11
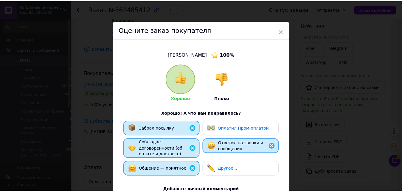
scroll to position [108, 0]
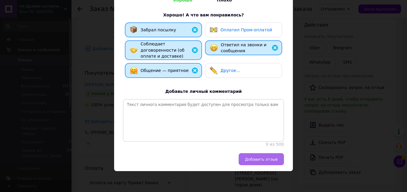
click at [250, 160] on span "Добавить отзыв" at bounding box center [261, 159] width 33 height 4
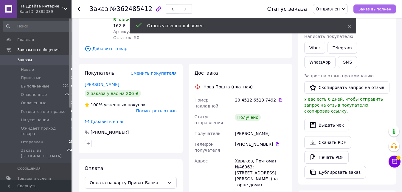
click at [372, 10] on span "Заказ выполнен" at bounding box center [375, 9] width 33 height 4
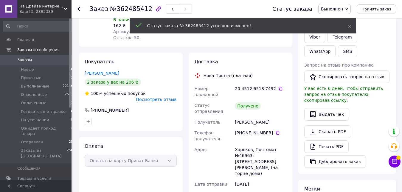
click at [80, 9] on use at bounding box center [80, 9] width 5 height 5
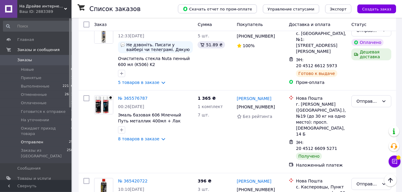
scroll to position [1241, 0]
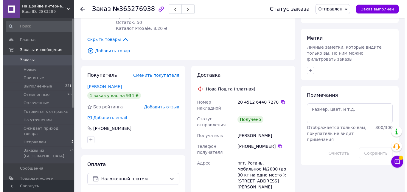
scroll to position [263, 0]
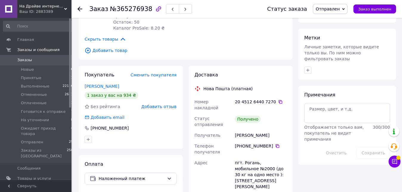
click at [156, 104] on span "Добавить отзыв" at bounding box center [158, 106] width 35 height 5
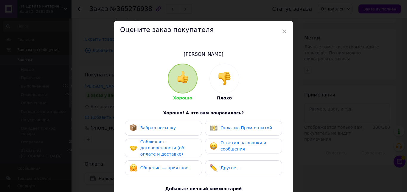
drag, startPoint x: 160, startPoint y: 126, endPoint x: 161, endPoint y: 134, distance: 7.8
click at [160, 126] on span "Забрал посылку" at bounding box center [158, 127] width 35 height 5
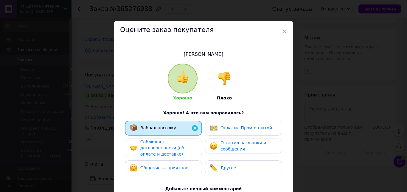
click at [163, 144] on span "Соблюдает договоренности (об оплате и доставке)" at bounding box center [163, 147] width 44 height 17
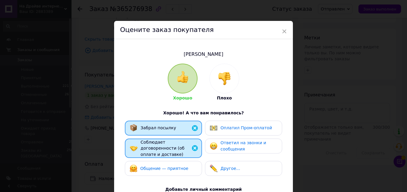
drag, startPoint x: 170, startPoint y: 162, endPoint x: 192, endPoint y: 155, distance: 23.6
click at [170, 166] on span "Общение — приятное" at bounding box center [165, 168] width 48 height 5
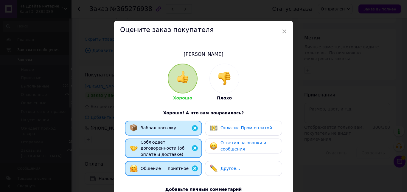
click at [214, 145] on img at bounding box center [214, 146] width 8 height 8
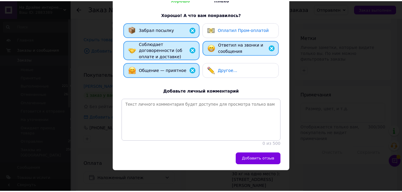
scroll to position [107, 0]
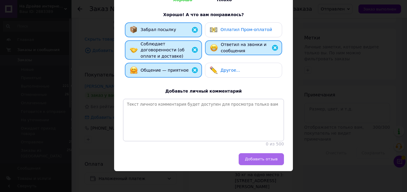
click at [251, 161] on span "Добавить отзыв" at bounding box center [261, 159] width 33 height 4
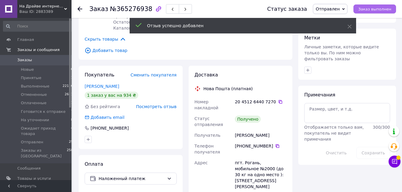
click at [373, 7] on span "Заказ выполнен" at bounding box center [375, 9] width 33 height 4
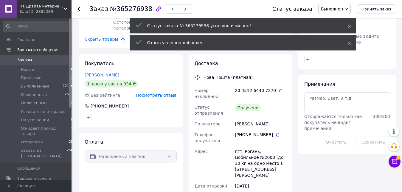
scroll to position [13, 0]
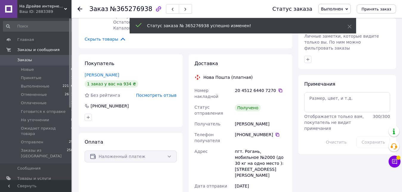
click at [80, 9] on use at bounding box center [80, 9] width 5 height 5
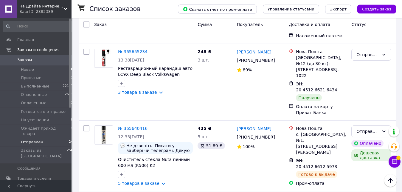
scroll to position [1140, 0]
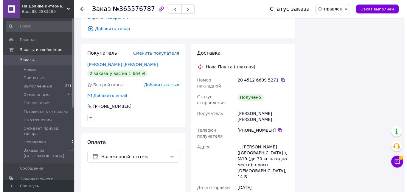
scroll to position [476, 0]
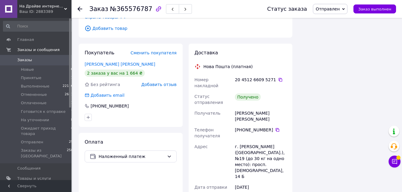
click at [159, 82] on span "Добавить отзыв" at bounding box center [158, 84] width 35 height 5
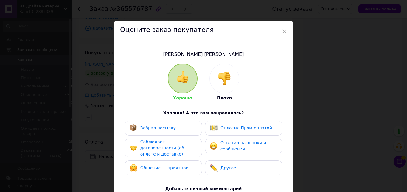
drag, startPoint x: 158, startPoint y: 128, endPoint x: 166, endPoint y: 142, distance: 16.0
click at [158, 129] on span "Забрал посылку" at bounding box center [158, 127] width 35 height 5
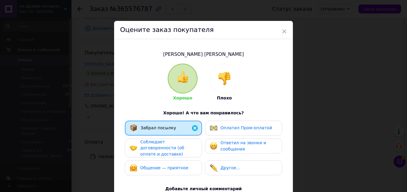
drag, startPoint x: 166, startPoint y: 145, endPoint x: 177, endPoint y: 163, distance: 20.6
click at [166, 146] on span "Соблюдает договоренности (об оплате и доставке)" at bounding box center [163, 147] width 44 height 17
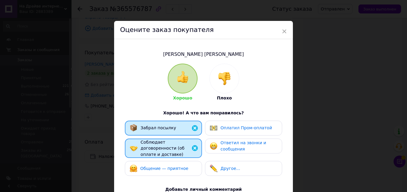
drag, startPoint x: 177, startPoint y: 163, endPoint x: 203, endPoint y: 153, distance: 28.5
click at [177, 166] on span "Общение — приятное" at bounding box center [165, 168] width 48 height 5
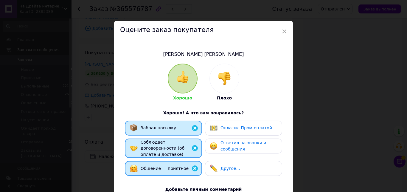
click at [212, 146] on img at bounding box center [214, 146] width 8 height 8
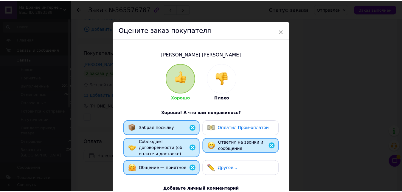
scroll to position [107, 0]
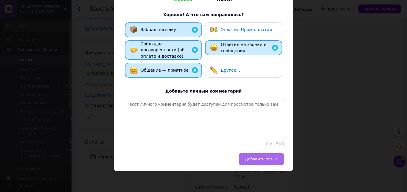
click at [250, 156] on button "Добавить отзыв" at bounding box center [261, 159] width 45 height 12
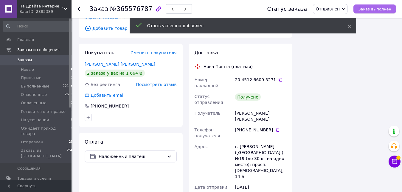
click at [367, 10] on span "Заказ выполнен" at bounding box center [375, 9] width 33 height 4
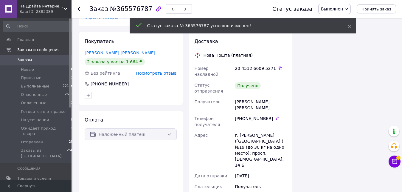
scroll to position [352, 0]
click at [81, 9] on use at bounding box center [80, 9] width 5 height 5
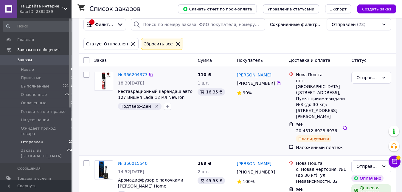
scroll to position [61, 0]
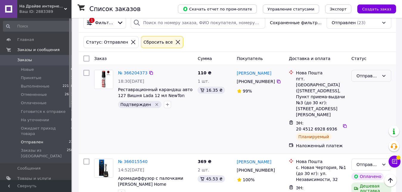
click at [362, 73] on div "Отправлен" at bounding box center [368, 75] width 23 height 7
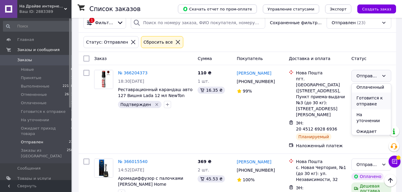
click at [368, 101] on li "Готовится к отправке" at bounding box center [371, 100] width 39 height 17
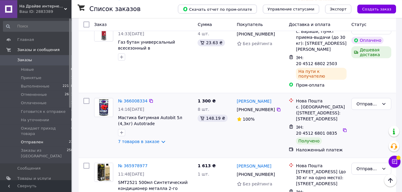
scroll to position [274, 0]
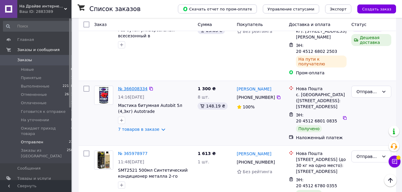
click at [130, 86] on link "№ 366008334" at bounding box center [133, 88] width 30 height 5
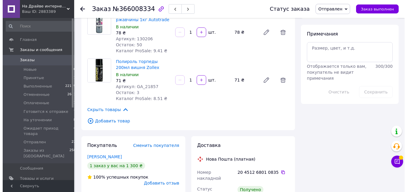
scroll to position [355, 0]
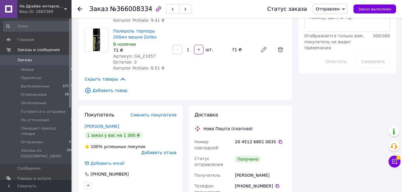
click at [158, 150] on span "Добавить отзыв" at bounding box center [158, 152] width 35 height 5
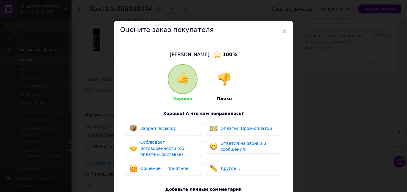
click at [168, 131] on span "Забрал посылку" at bounding box center [158, 128] width 35 height 5
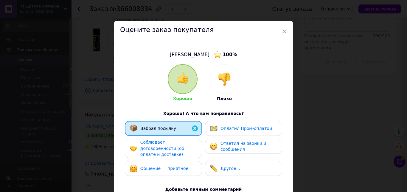
drag, startPoint x: 168, startPoint y: 146, endPoint x: 171, endPoint y: 159, distance: 13.9
click at [168, 146] on span "Соблюдает договоренности (об оплате и доставке)" at bounding box center [163, 148] width 44 height 17
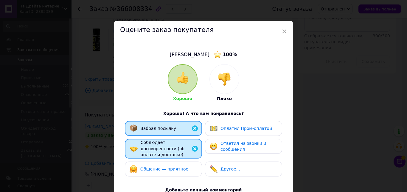
drag, startPoint x: 172, startPoint y: 161, endPoint x: 191, endPoint y: 161, distance: 18.8
click at [173, 166] on div "Общение — приятное" at bounding box center [165, 169] width 48 height 6
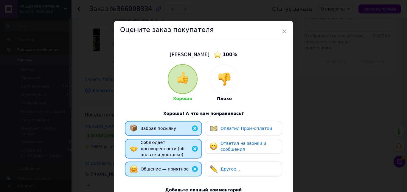
click at [221, 145] on span "Ответил на звонки и сообщения" at bounding box center [244, 146] width 46 height 11
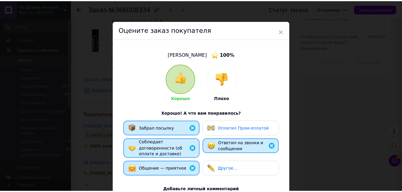
scroll to position [108, 0]
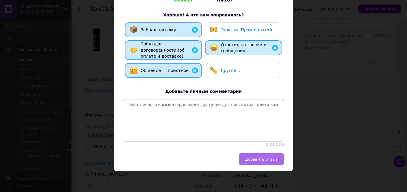
click at [255, 157] on span "Добавить отзыв" at bounding box center [261, 159] width 33 height 4
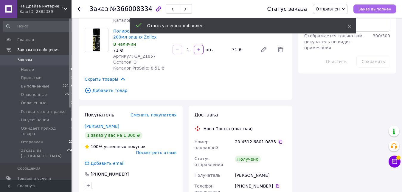
click at [373, 9] on span "Заказ выполнен" at bounding box center [375, 9] width 33 height 4
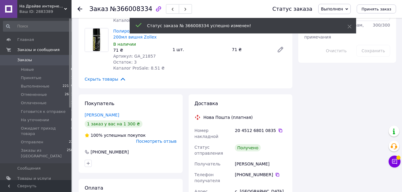
scroll to position [13, 0]
click at [81, 9] on use at bounding box center [80, 9] width 5 height 5
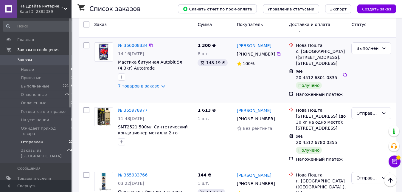
scroll to position [243, 0]
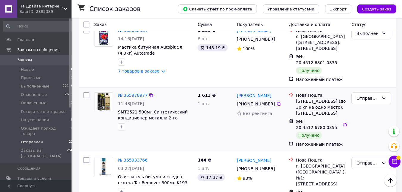
click at [131, 93] on link "№ 365978977" at bounding box center [133, 95] width 30 height 5
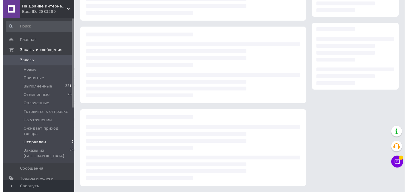
scroll to position [81, 0]
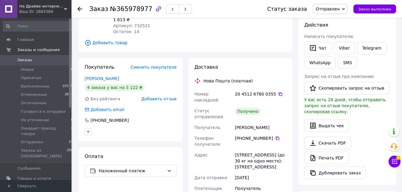
click at [156, 97] on span "Добавить отзыв" at bounding box center [158, 98] width 35 height 5
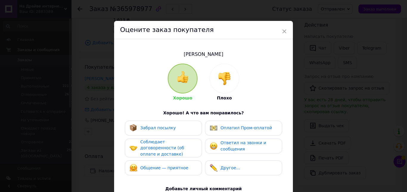
click at [171, 127] on div "Забрал посылку" at bounding box center [164, 128] width 68 height 8
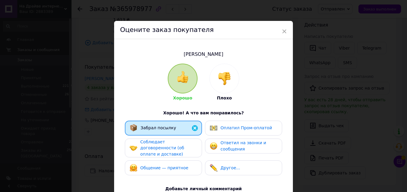
click at [174, 145] on span "Соблюдает договоренности (об оплате и доставке)" at bounding box center [163, 147] width 44 height 17
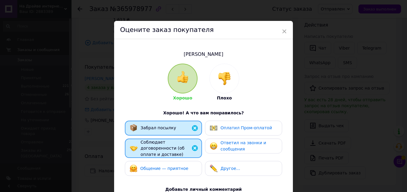
drag, startPoint x: 180, startPoint y: 163, endPoint x: 206, endPoint y: 160, distance: 26.7
click at [180, 166] on span "Общение — приятное" at bounding box center [165, 168] width 48 height 5
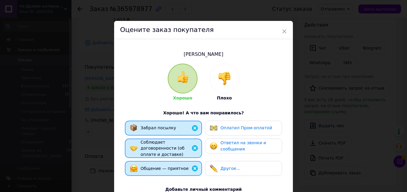
click at [225, 141] on span "Ответил на звонки и сообщения" at bounding box center [244, 145] width 46 height 11
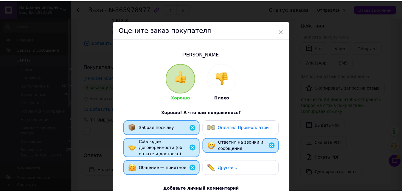
scroll to position [107, 0]
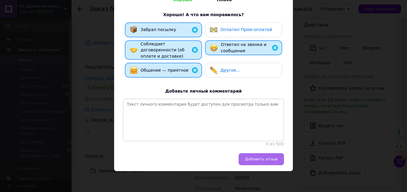
click at [266, 159] on span "Добавить отзыв" at bounding box center [261, 159] width 33 height 4
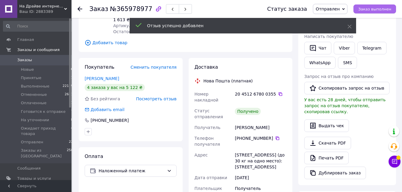
click at [376, 10] on span "Заказ выполнен" at bounding box center [375, 9] width 33 height 4
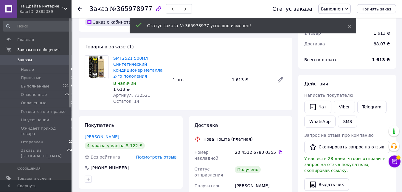
scroll to position [0, 0]
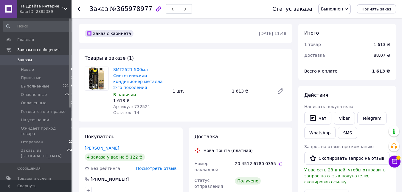
click at [79, 7] on icon at bounding box center [80, 9] width 5 height 5
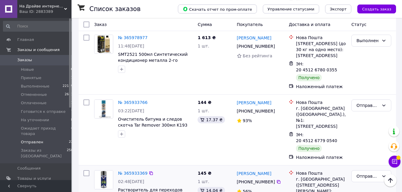
scroll to position [304, 0]
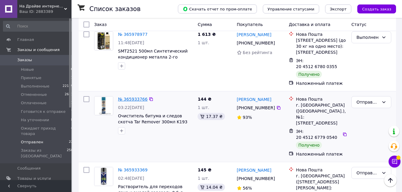
click at [133, 97] on link "№ 365933766" at bounding box center [133, 99] width 30 height 5
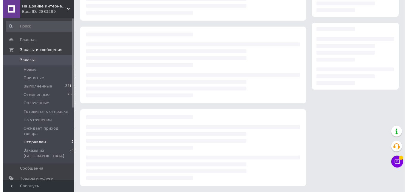
scroll to position [81, 0]
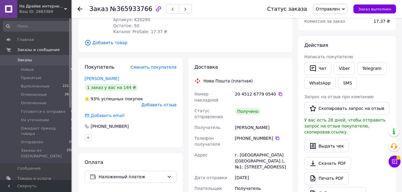
click at [159, 102] on span "Добавить отзыв" at bounding box center [158, 104] width 35 height 5
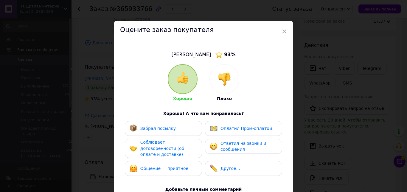
click at [172, 129] on div "Забрал посылку" at bounding box center [164, 128] width 68 height 8
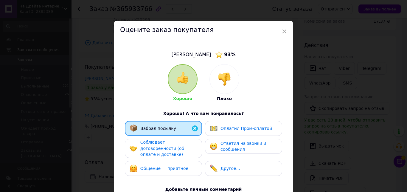
click at [180, 151] on span "Соблюдает договоренности (об оплате и доставке)" at bounding box center [163, 148] width 44 height 17
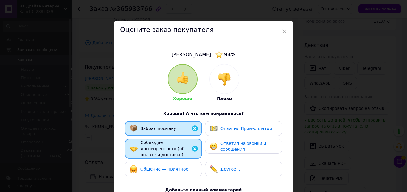
drag, startPoint x: 186, startPoint y: 164, endPoint x: 222, endPoint y: 149, distance: 39.3
click at [187, 165] on div "Общение — приятное" at bounding box center [164, 169] width 68 height 8
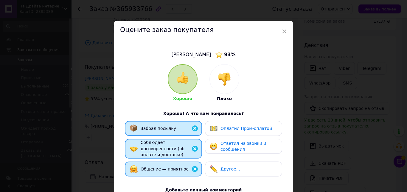
click at [225, 145] on span "Ответил на звонки и сообщения" at bounding box center [244, 146] width 46 height 11
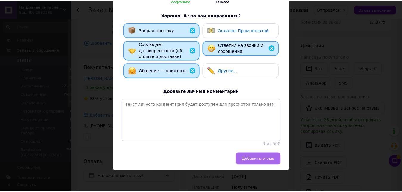
scroll to position [108, 0]
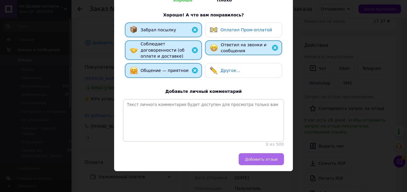
click at [253, 159] on span "Добавить отзыв" at bounding box center [261, 159] width 33 height 4
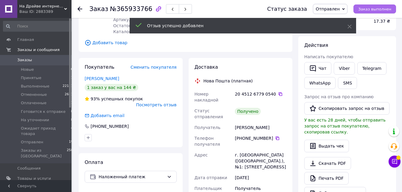
click at [375, 10] on span "Заказ выполнен" at bounding box center [375, 9] width 33 height 4
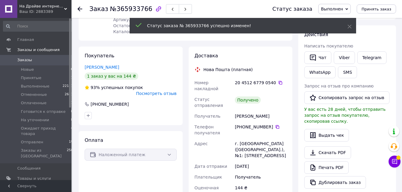
scroll to position [1, 0]
click at [79, 10] on icon at bounding box center [80, 9] width 5 height 5
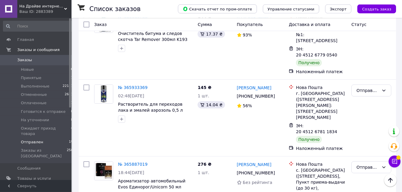
scroll to position [213, 0]
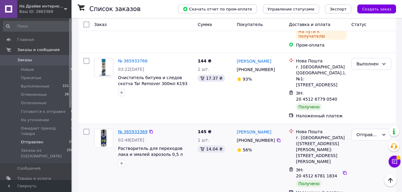
click at [129, 129] on link "№ 365933369" at bounding box center [133, 131] width 30 height 5
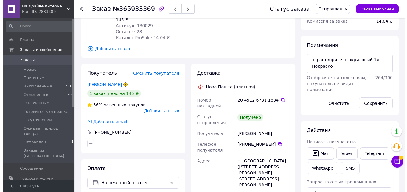
scroll to position [1, 0]
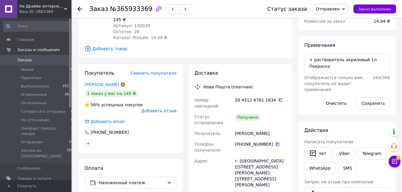
click at [161, 108] on span "Добавить отзыв" at bounding box center [158, 110] width 35 height 5
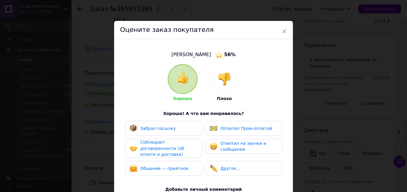
click at [171, 127] on div "Забрал посылку" at bounding box center [164, 128] width 68 height 8
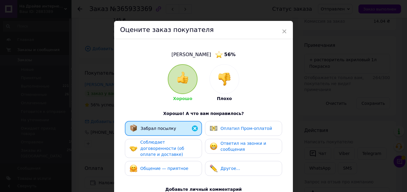
drag, startPoint x: 173, startPoint y: 144, endPoint x: 176, endPoint y: 157, distance: 12.8
click at [173, 145] on span "Соблюдает договоренности (об оплате и доставке)" at bounding box center [163, 148] width 44 height 17
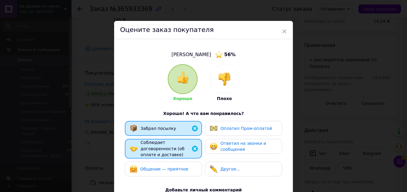
click at [179, 166] on span "Общение — приятное" at bounding box center [165, 168] width 48 height 5
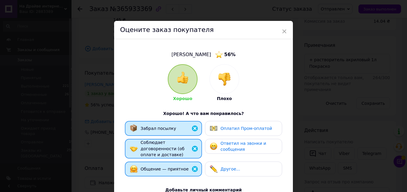
click at [221, 147] on span "Ответил на звонки и сообщения" at bounding box center [244, 146] width 46 height 11
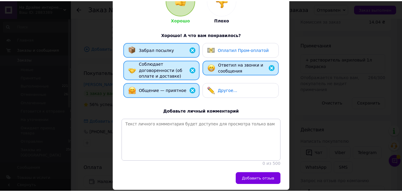
scroll to position [108, 0]
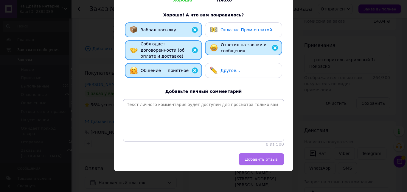
click at [252, 158] on span "Добавить отзыв" at bounding box center [261, 159] width 33 height 4
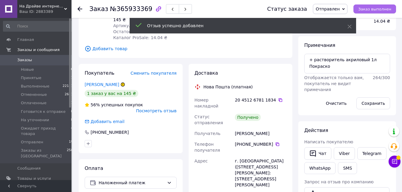
click at [372, 10] on span "Заказ выполнен" at bounding box center [375, 9] width 33 height 4
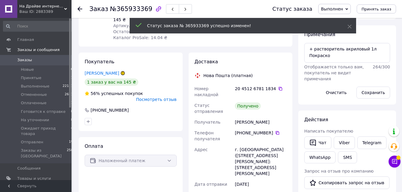
scroll to position [16, 0]
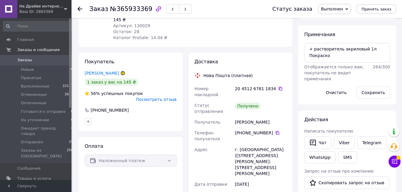
click at [80, 9] on use at bounding box center [80, 9] width 5 height 5
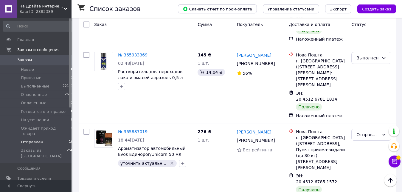
scroll to position [304, 0]
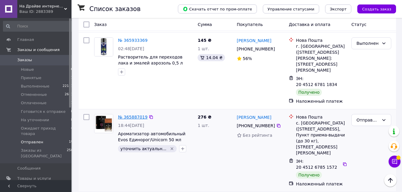
click at [128, 115] on link "№ 365887019" at bounding box center [133, 117] width 30 height 5
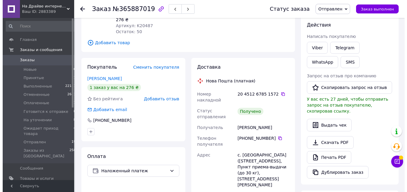
scroll to position [1, 0]
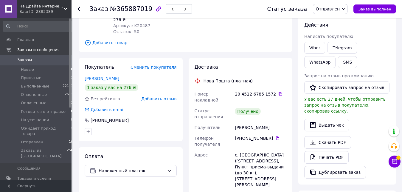
click at [158, 98] on span "Добавить отзыв" at bounding box center [158, 98] width 35 height 5
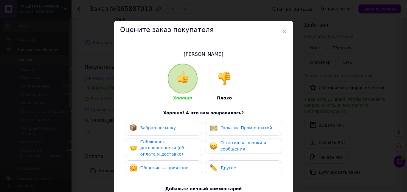
click at [167, 127] on span "Забрал посылку" at bounding box center [158, 127] width 35 height 5
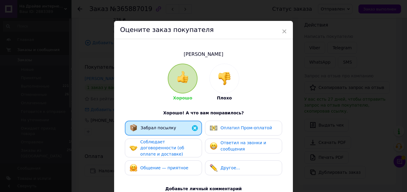
click at [178, 148] on span "Соблюдает договоренности (об оплате и доставке)" at bounding box center [163, 147] width 44 height 17
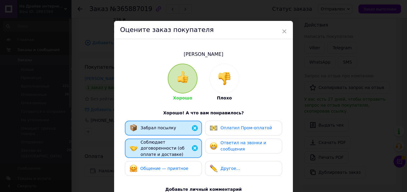
drag, startPoint x: 184, startPoint y: 159, endPoint x: 215, endPoint y: 145, distance: 34.3
click at [185, 161] on div "Общение — приятное" at bounding box center [163, 168] width 77 height 15
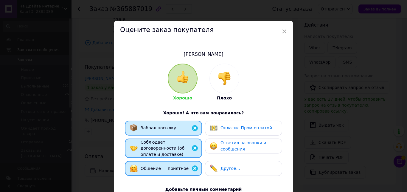
click at [221, 143] on span "Ответил на звонки и сообщения" at bounding box center [244, 145] width 46 height 11
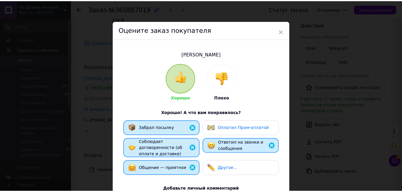
scroll to position [107, 0]
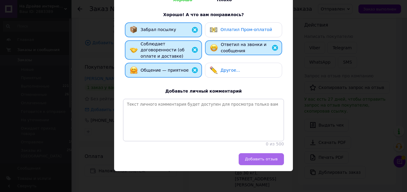
click at [252, 157] on span "Добавить отзыв" at bounding box center [261, 159] width 33 height 4
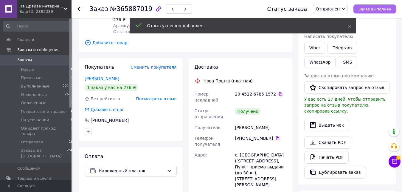
click at [371, 10] on span "Заказ выполнен" at bounding box center [375, 9] width 33 height 4
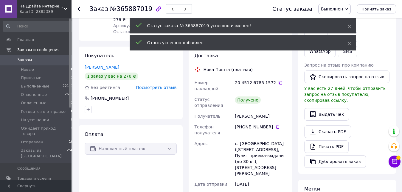
scroll to position [16, 0]
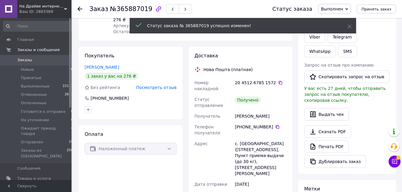
click at [80, 8] on icon at bounding box center [80, 9] width 5 height 5
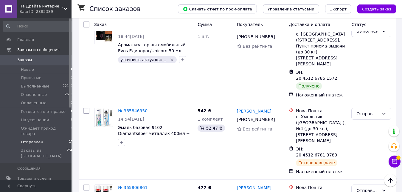
scroll to position [335, 0]
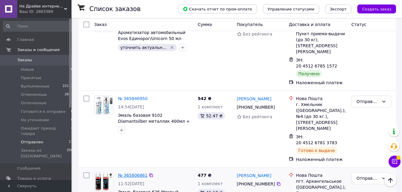
click at [135, 173] on link "№ 365806861" at bounding box center [133, 175] width 30 height 5
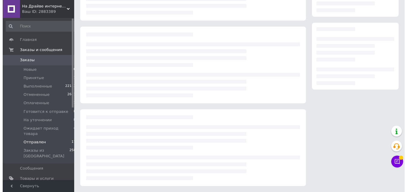
scroll to position [81, 0]
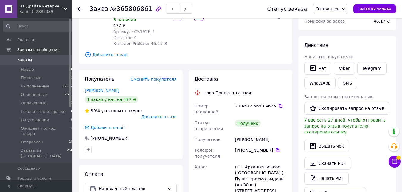
click at [155, 114] on span "Добавить отзыв" at bounding box center [158, 116] width 35 height 5
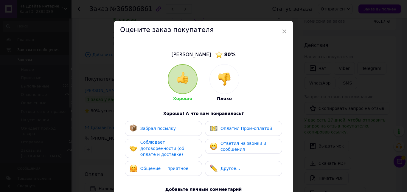
drag, startPoint x: 161, startPoint y: 130, endPoint x: 165, endPoint y: 143, distance: 13.8
click at [161, 131] on span "Забрал посылку" at bounding box center [158, 128] width 35 height 5
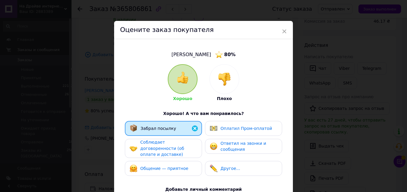
drag, startPoint x: 166, startPoint y: 146, endPoint x: 172, endPoint y: 159, distance: 14.7
click at [166, 146] on span "Соблюдает договоренности (об оплате и доставке)" at bounding box center [163, 148] width 44 height 17
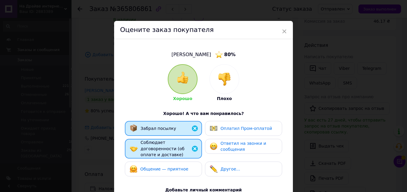
drag, startPoint x: 174, startPoint y: 159, endPoint x: 188, endPoint y: 158, distance: 14.3
click at [174, 161] on div "Общение — приятное" at bounding box center [163, 168] width 77 height 15
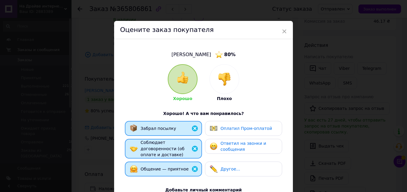
click at [217, 147] on div "Ответил на звонки и сообщения" at bounding box center [243, 146] width 67 height 12
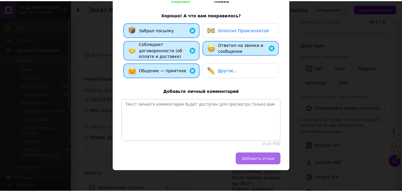
scroll to position [108, 0]
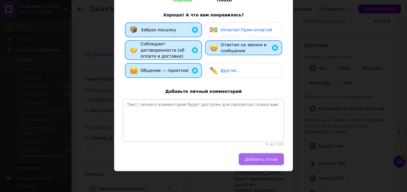
click at [261, 161] on span "Добавить отзыв" at bounding box center [261, 159] width 33 height 4
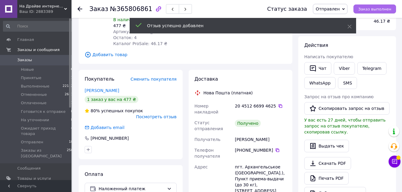
click at [371, 7] on span "Заказ выполнен" at bounding box center [375, 9] width 33 height 4
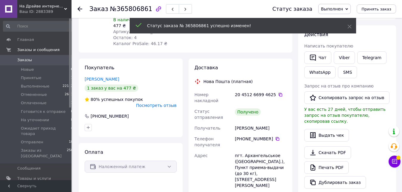
click at [81, 8] on icon at bounding box center [80, 9] width 5 height 5
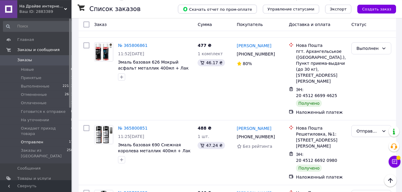
scroll to position [396, 0]
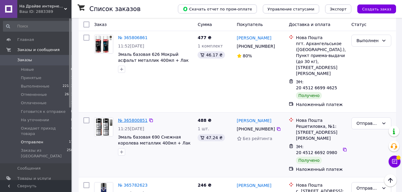
click at [130, 118] on link "№ 365800851" at bounding box center [133, 120] width 30 height 5
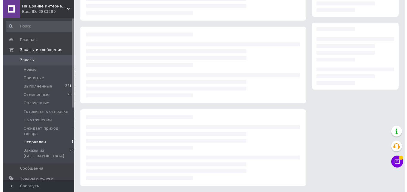
scroll to position [81, 0]
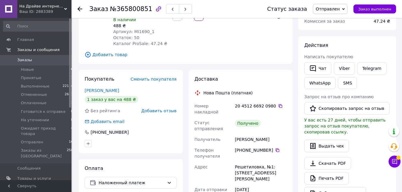
click at [153, 108] on span "Добавить отзыв" at bounding box center [158, 110] width 35 height 5
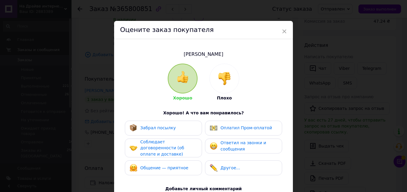
click at [158, 130] on span "Забрал посылку" at bounding box center [158, 127] width 35 height 5
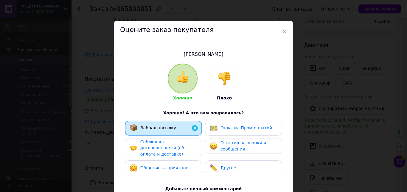
click at [166, 147] on span "Соблюдает договоренности (об оплате и доставке)" at bounding box center [163, 147] width 44 height 17
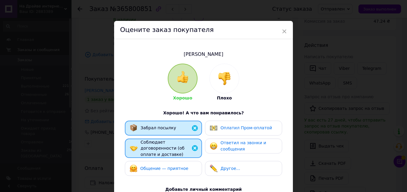
click at [176, 166] on span "Общение — приятное" at bounding box center [165, 168] width 48 height 5
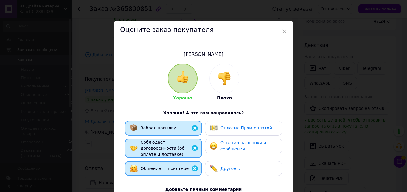
click at [217, 144] on div "Ответил на звонки и сообщения" at bounding box center [243, 146] width 67 height 12
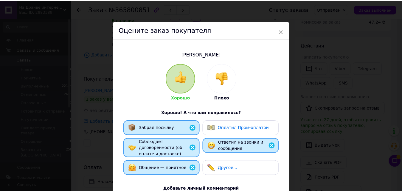
scroll to position [107, 0]
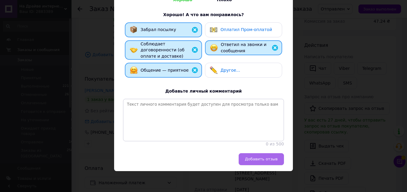
click at [250, 156] on button "Добавить отзыв" at bounding box center [261, 159] width 45 height 12
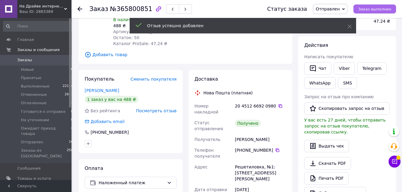
click at [369, 7] on span "Заказ выполнен" at bounding box center [375, 9] width 33 height 4
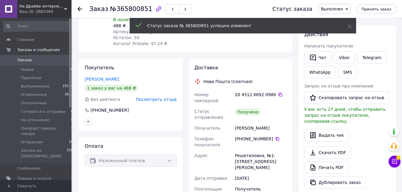
click at [80, 9] on use at bounding box center [80, 9] width 5 height 5
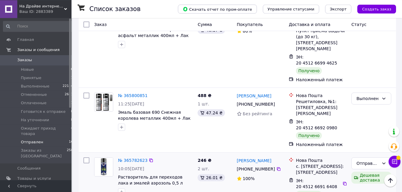
scroll to position [324, 0]
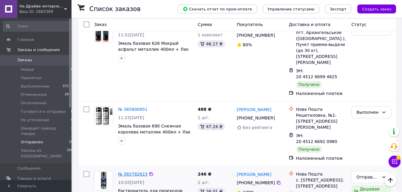
click at [128, 172] on link "№ 365782623" at bounding box center [133, 174] width 30 height 5
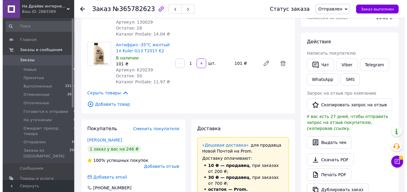
scroll to position [91, 0]
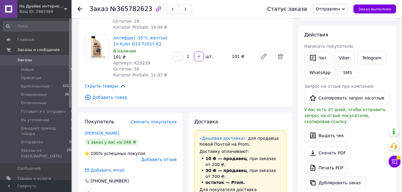
click at [161, 157] on span "Добавить отзыв" at bounding box center [158, 159] width 35 height 5
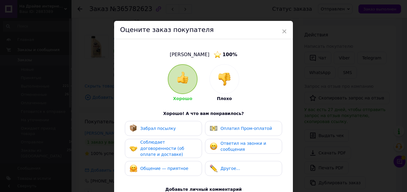
click at [163, 131] on span "Забрал посылку" at bounding box center [158, 128] width 35 height 5
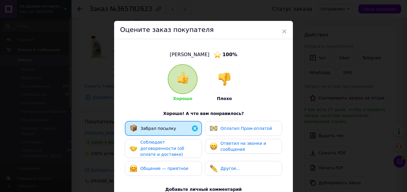
click at [172, 151] on span "Соблюдает договоренности (об оплате и доставке)" at bounding box center [163, 148] width 44 height 17
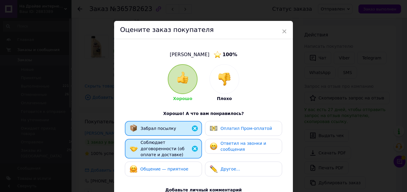
drag, startPoint x: 175, startPoint y: 162, endPoint x: 202, endPoint y: 152, distance: 29.3
click at [175, 166] on span "Общение — приятное" at bounding box center [165, 168] width 48 height 5
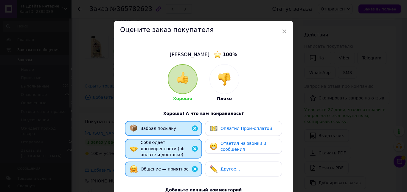
click at [210, 146] on img at bounding box center [214, 146] width 8 height 8
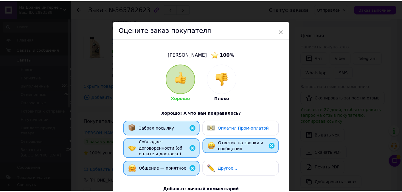
scroll to position [108, 0]
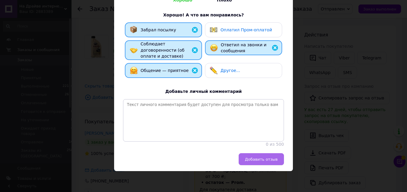
click at [253, 160] on span "Добавить отзыв" at bounding box center [261, 159] width 33 height 4
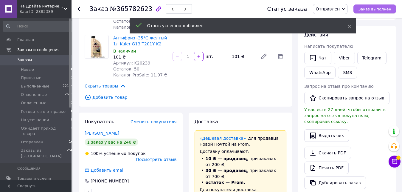
click at [380, 6] on button "Заказ выполнен" at bounding box center [375, 8] width 43 height 9
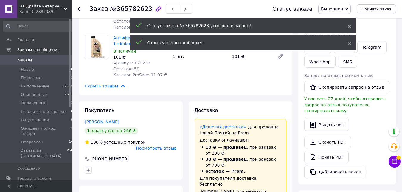
scroll to position [36, 0]
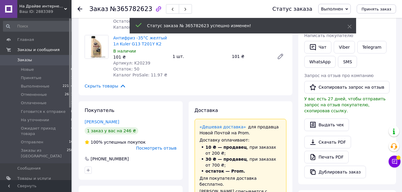
click at [81, 8] on icon at bounding box center [80, 9] width 5 height 5
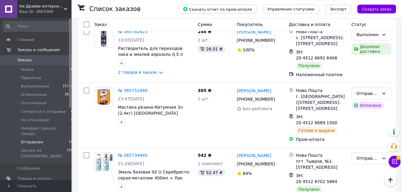
scroll to position [335, 0]
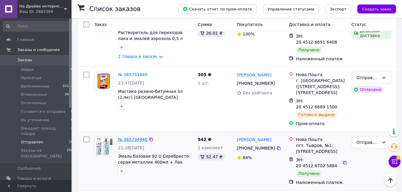
click at [126, 137] on link "№ 365734940" at bounding box center [133, 139] width 30 height 5
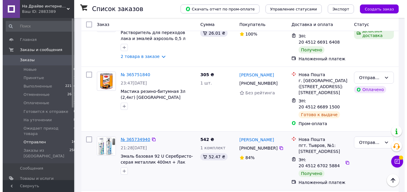
scroll to position [81, 0]
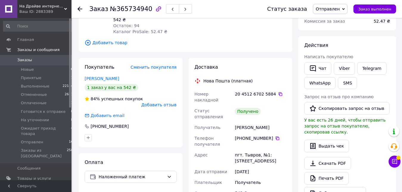
click at [160, 102] on span "Добавить отзыв" at bounding box center [158, 104] width 35 height 5
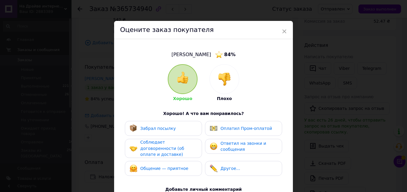
click at [163, 133] on div "Забрал посылку" at bounding box center [163, 128] width 77 height 15
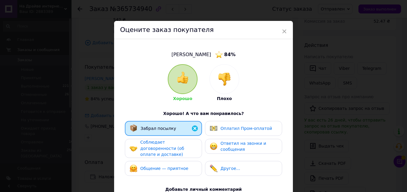
drag, startPoint x: 169, startPoint y: 146, endPoint x: 172, endPoint y: 151, distance: 5.6
click at [170, 147] on span "Соблюдает договоренности (об оплате и доставке)" at bounding box center [163, 148] width 44 height 17
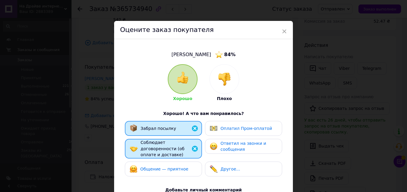
drag, startPoint x: 178, startPoint y: 163, endPoint x: 215, endPoint y: 148, distance: 40.4
click at [180, 166] on span "Общение — приятное" at bounding box center [165, 168] width 48 height 5
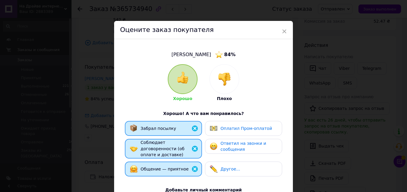
click at [221, 143] on span "Ответил на звонки и сообщения" at bounding box center [244, 146] width 46 height 11
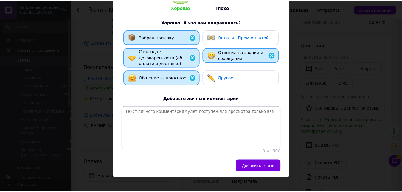
scroll to position [108, 0]
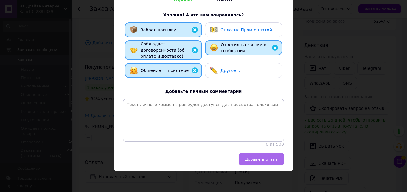
click at [252, 157] on span "Добавить отзыв" at bounding box center [261, 159] width 33 height 4
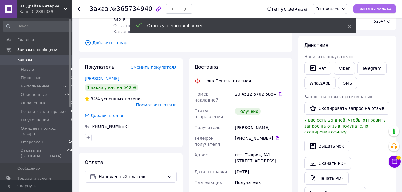
click at [379, 6] on button "Заказ выполнен" at bounding box center [375, 8] width 43 height 9
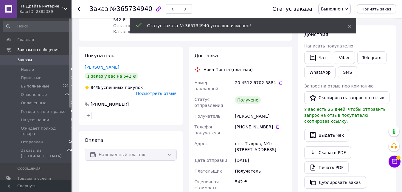
scroll to position [7, 0]
click at [81, 9] on use at bounding box center [80, 9] width 5 height 5
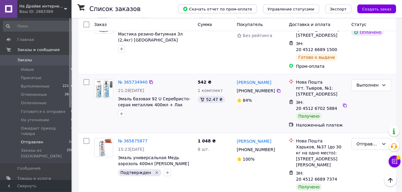
scroll to position [335, 0]
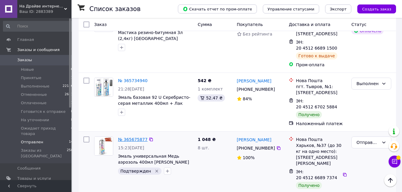
click at [134, 137] on link "№ 365675877" at bounding box center [133, 139] width 30 height 5
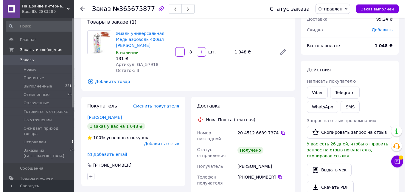
scroll to position [42, 0]
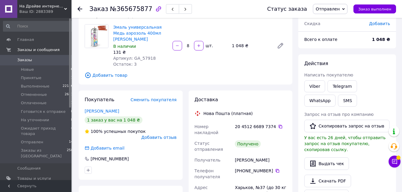
click at [155, 135] on span "Добавить отзыв" at bounding box center [158, 137] width 35 height 5
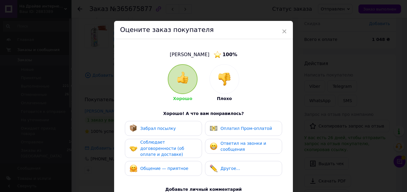
click at [158, 128] on span "Забрал посылку" at bounding box center [158, 128] width 35 height 5
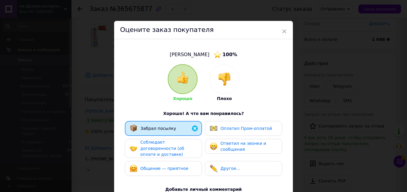
drag, startPoint x: 167, startPoint y: 144, endPoint x: 178, endPoint y: 157, distance: 17.0
click at [167, 144] on span "Соблюдает договоренности (об оплате и доставке)" at bounding box center [163, 148] width 44 height 17
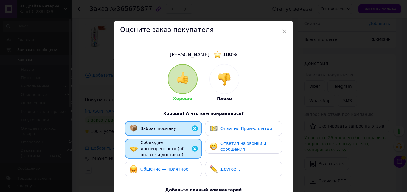
click at [182, 165] on div "Общение — приятное" at bounding box center [164, 169] width 68 height 8
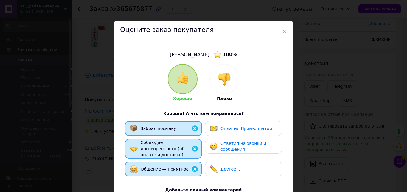
click at [222, 147] on span "Ответил на звонки и сообщения" at bounding box center [244, 146] width 46 height 11
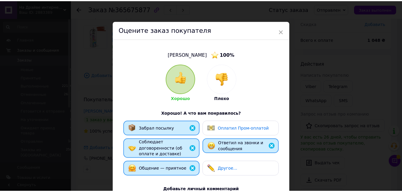
scroll to position [108, 0]
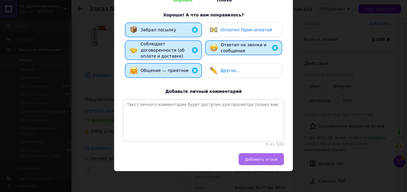
click at [251, 158] on span "Добавить отзыв" at bounding box center [261, 159] width 33 height 4
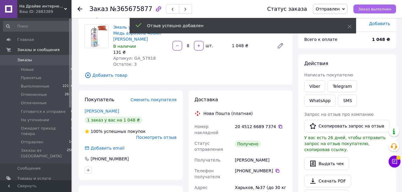
click at [379, 9] on span "Заказ выполнен" at bounding box center [375, 9] width 33 height 4
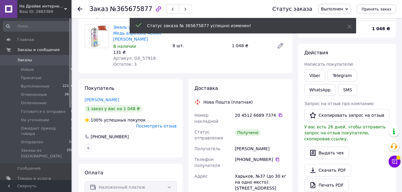
scroll to position [16, 0]
click at [79, 7] on use at bounding box center [80, 9] width 5 height 5
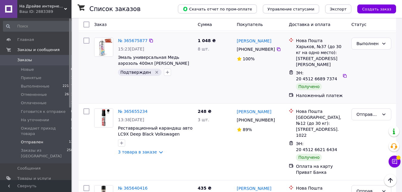
scroll to position [365, 0]
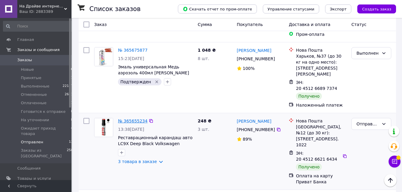
click at [128, 118] on link "№ 365655234" at bounding box center [133, 120] width 30 height 5
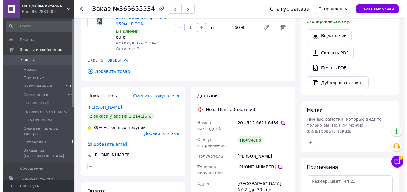
scroll to position [172, 0]
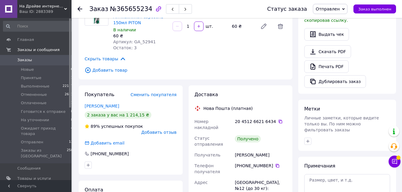
click at [162, 130] on span "Добавить отзыв" at bounding box center [158, 132] width 35 height 5
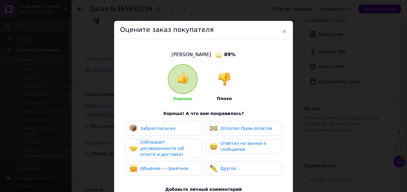
drag, startPoint x: 171, startPoint y: 129, endPoint x: 174, endPoint y: 145, distance: 16.7
click at [171, 130] on div "Забрал посылку" at bounding box center [164, 128] width 68 height 8
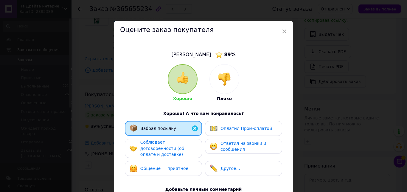
drag, startPoint x: 176, startPoint y: 148, endPoint x: 180, endPoint y: 152, distance: 5.8
click at [177, 148] on span "Соблюдает договоренности (об оплате и доставке)" at bounding box center [163, 148] width 44 height 17
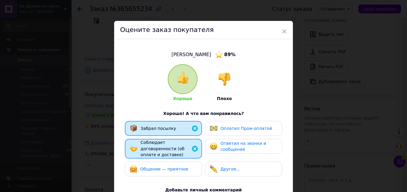
drag, startPoint x: 186, startPoint y: 165, endPoint x: 213, endPoint y: 153, distance: 29.7
click at [187, 165] on div "Общение — приятное" at bounding box center [164, 169] width 68 height 8
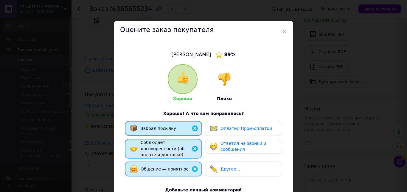
click at [217, 150] on div "Ответил на звонки и сообщения" at bounding box center [243, 146] width 67 height 12
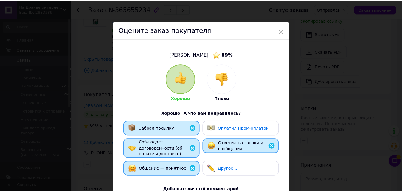
scroll to position [108, 0]
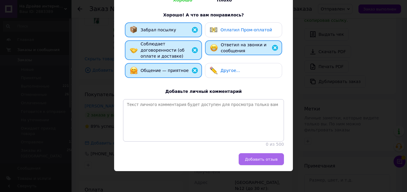
click at [254, 157] on span "Добавить отзыв" at bounding box center [261, 159] width 33 height 4
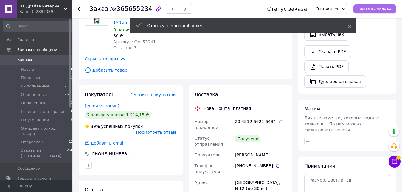
click at [369, 9] on span "Заказ выполнен" at bounding box center [375, 9] width 33 height 4
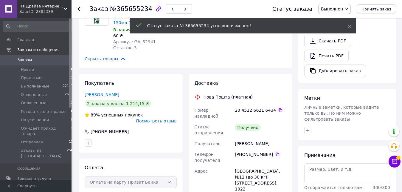
click at [79, 9] on use at bounding box center [80, 9] width 5 height 5
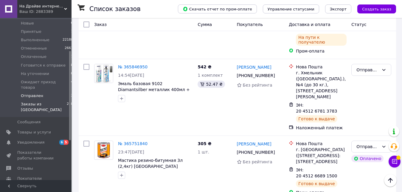
scroll to position [61, 0]
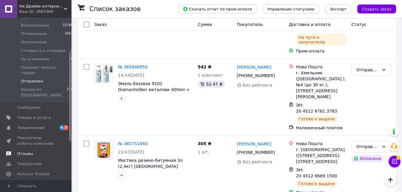
click at [24, 151] on span "Отзывы" at bounding box center [25, 153] width 16 height 5
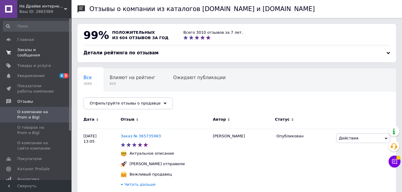
click at [35, 50] on span "Заказы и сообщения" at bounding box center [36, 52] width 38 height 11
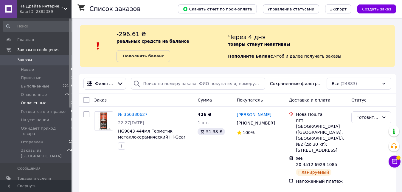
click at [39, 105] on span "Оплаченные" at bounding box center [34, 102] width 26 height 5
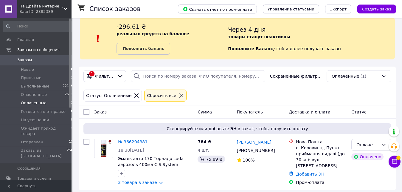
scroll to position [12, 0]
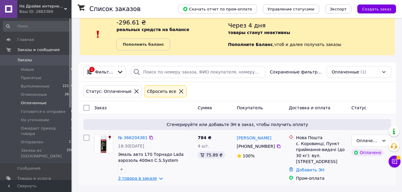
click at [153, 179] on link "3 товара в заказе" at bounding box center [137, 178] width 39 height 5
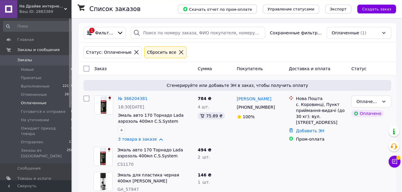
scroll to position [87, 0]
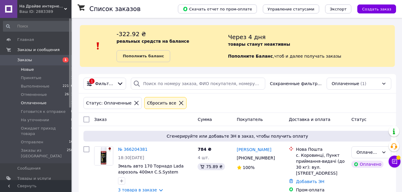
click at [32, 70] on span "Новые" at bounding box center [27, 69] width 13 height 5
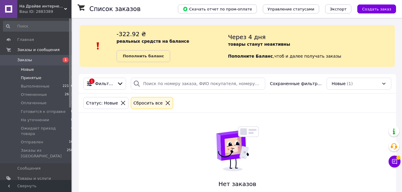
click at [30, 80] on span "Принятые" at bounding box center [31, 77] width 21 height 5
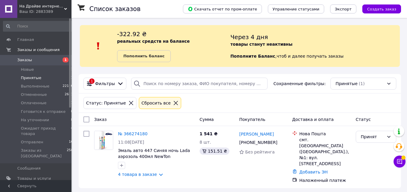
click at [28, 70] on span "Новые" at bounding box center [27, 69] width 13 height 5
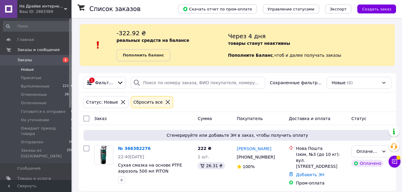
scroll to position [4, 0]
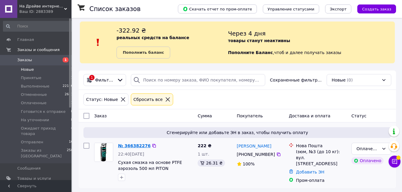
click at [140, 146] on link "№ 366382276" at bounding box center [134, 145] width 33 height 5
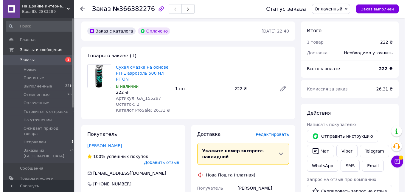
scroll to position [30, 0]
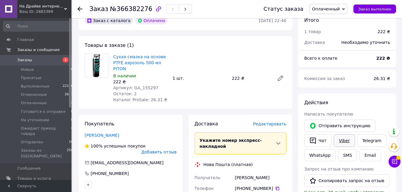
click at [338, 140] on link "Viber" at bounding box center [344, 140] width 21 height 13
drag, startPoint x: 153, startPoint y: 82, endPoint x: 139, endPoint y: 82, distance: 14.0
click at [139, 85] on div "Артикул: GA_155297" at bounding box center [140, 88] width 55 height 6
copy span "155297"
click at [277, 121] on span "Редактировать" at bounding box center [269, 123] width 33 height 5
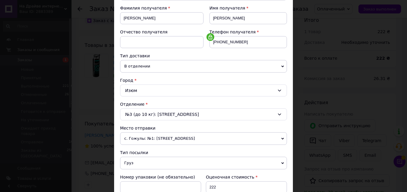
scroll to position [102, 0]
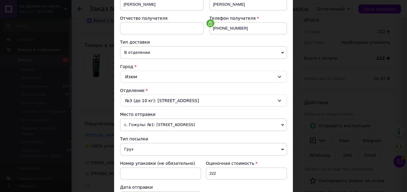
click at [189, 125] on span "с. Гожулы: №1: [STREET_ADDRESS]" at bounding box center [203, 124] width 167 height 13
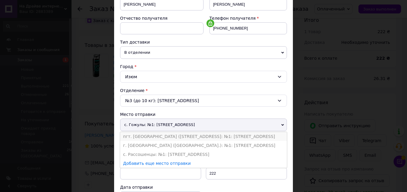
click at [180, 135] on li "пгт. [GEOGRAPHIC_DATA] ([STREET_ADDRESS]: №1: [STREET_ADDRESS]" at bounding box center [203, 136] width 167 height 9
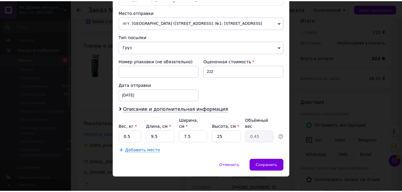
scroll to position [204, 0]
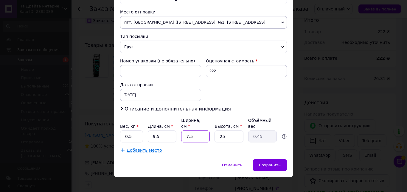
drag, startPoint x: 194, startPoint y: 131, endPoint x: 169, endPoint y: 131, distance: 24.8
click at [181, 131] on input "7.5" at bounding box center [195, 136] width 29 height 12
type input "1"
type input "0.1"
type input "10"
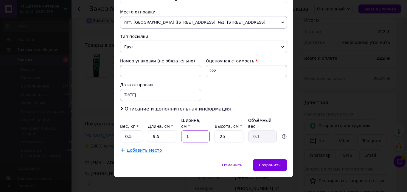
type input "0.59"
type input "10"
click at [269, 163] on span "Сохранить" at bounding box center [270, 165] width 22 height 4
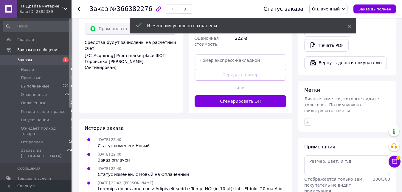
scroll to position [243, 0]
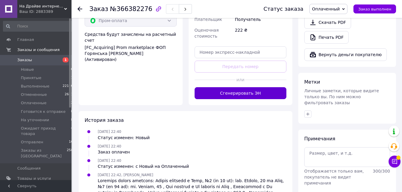
click at [240, 87] on button "Сгенерировать ЭН" at bounding box center [241, 93] width 92 height 12
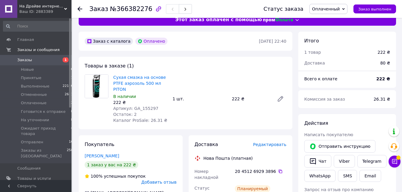
scroll to position [0, 0]
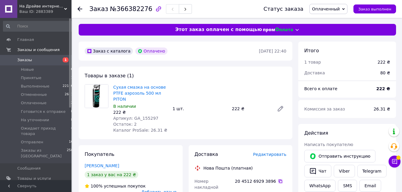
click at [279, 179] on icon at bounding box center [281, 181] width 4 height 4
click at [333, 11] on span "Оплаченный" at bounding box center [326, 9] width 28 height 5
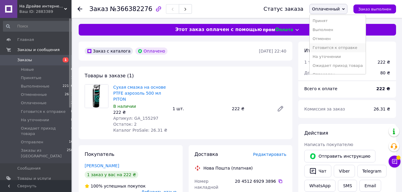
click at [348, 48] on li "Готовится к отправке" at bounding box center [338, 47] width 56 height 9
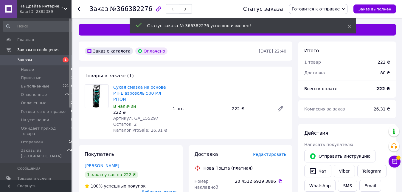
click at [80, 7] on use at bounding box center [80, 9] width 5 height 5
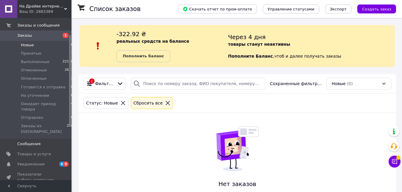
scroll to position [30, 0]
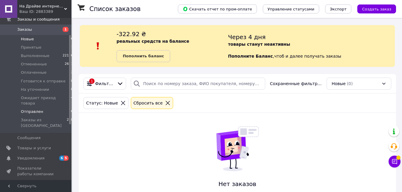
click at [33, 109] on span "Отправлен" at bounding box center [32, 111] width 22 height 5
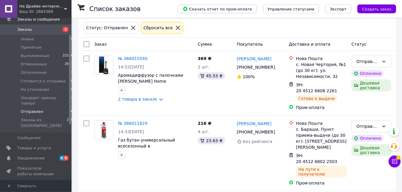
scroll to position [540, 0]
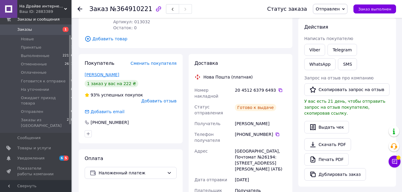
scroll to position [30, 0]
drag, startPoint x: 98, startPoint y: 74, endPoint x: 143, endPoint y: 81, distance: 45.7
click at [98, 74] on link "Трегубенко Руслан" at bounding box center [102, 74] width 35 height 5
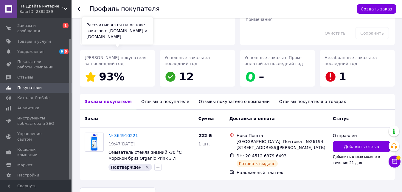
scroll to position [74, 0]
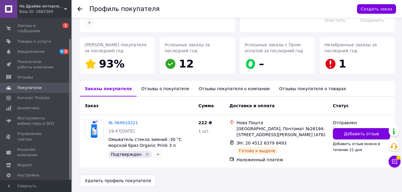
click at [157, 87] on div "Отзывы о покупателе" at bounding box center [166, 89] width 58 height 16
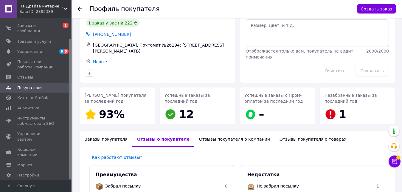
scroll to position [21, 0]
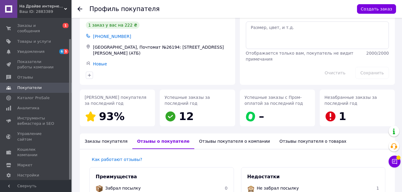
click at [207, 141] on div "Отзывы покупателя о компании" at bounding box center [234, 141] width 81 height 16
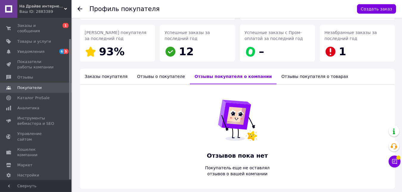
scroll to position [77, 0]
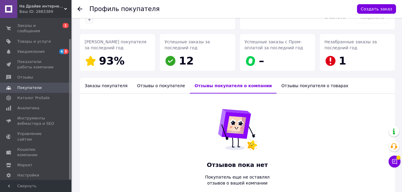
click at [280, 84] on div "Отзывы покупателя о товарах" at bounding box center [315, 86] width 77 height 16
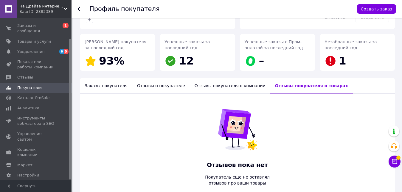
click at [161, 83] on div "Отзывы о покупателе" at bounding box center [161, 86] width 58 height 16
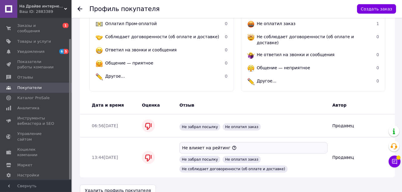
scroll to position [204, 0]
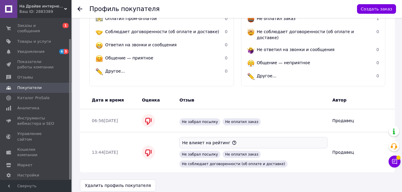
click at [80, 8] on icon at bounding box center [80, 9] width 5 height 5
